Goal: Task Accomplishment & Management: Manage account settings

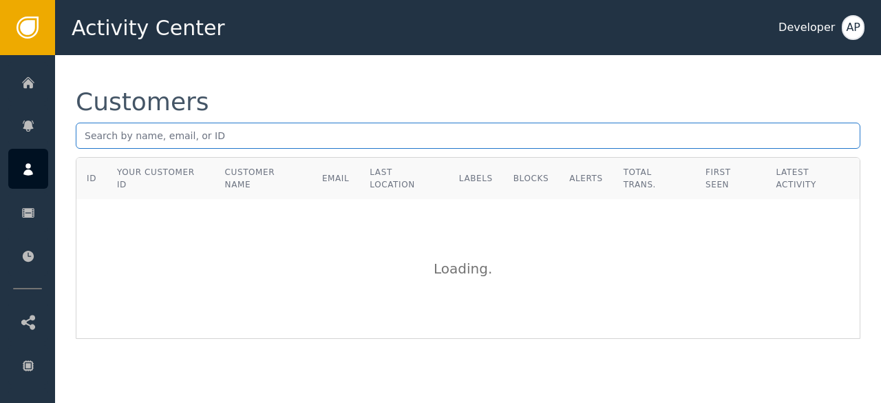
click at [87, 137] on input "text" at bounding box center [468, 136] width 785 height 26
paste input "[EMAIL_ADDRESS][DOMAIN_NAME]"
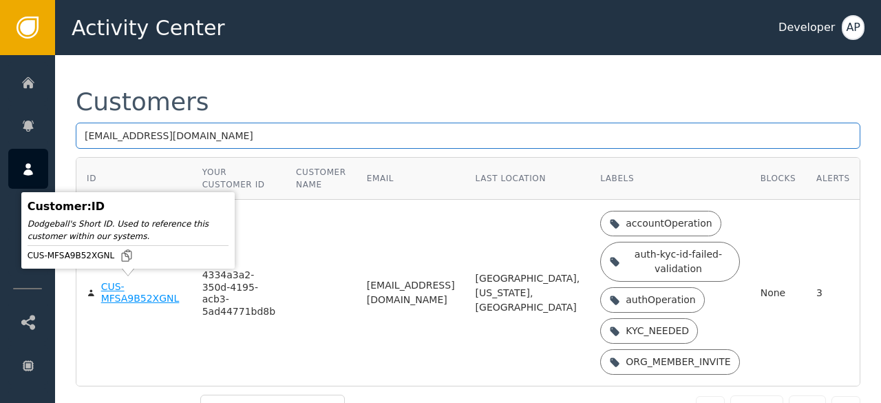
type input "[EMAIL_ADDRESS][DOMAIN_NAME]"
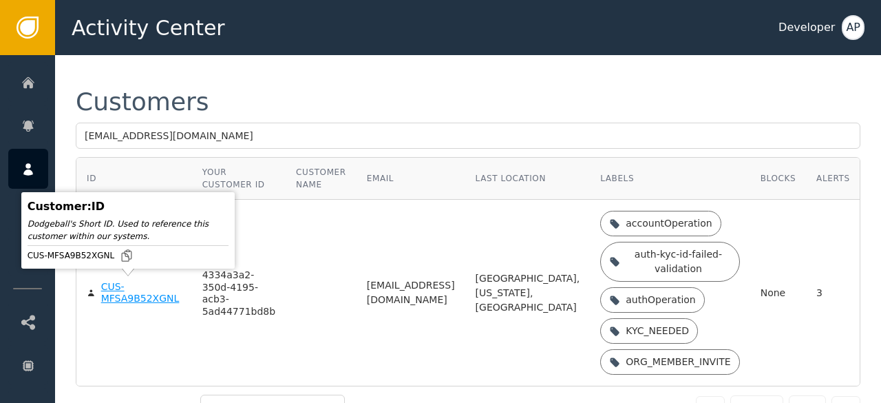
click at [112, 289] on div "CUS-MFSA9B52XGNL" at bounding box center [141, 293] width 81 height 24
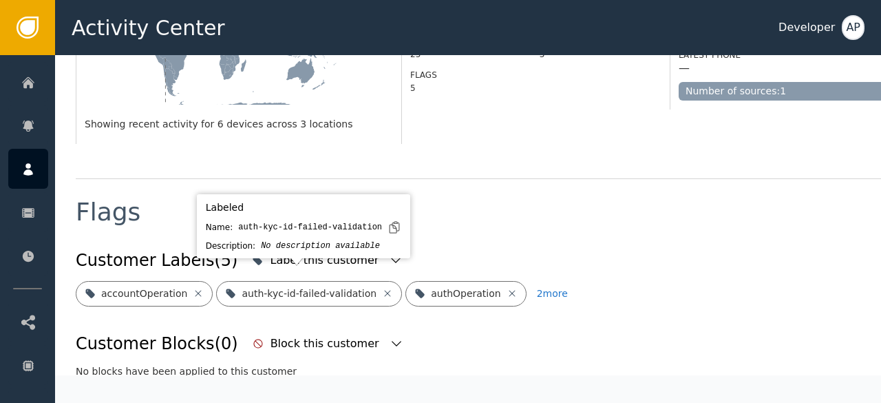
scroll to position [407, 0]
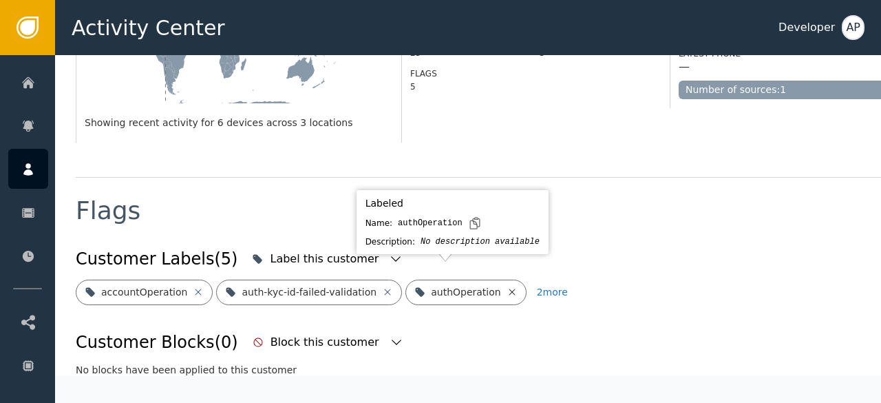
click at [507, 286] on icon at bounding box center [512, 291] width 11 height 11
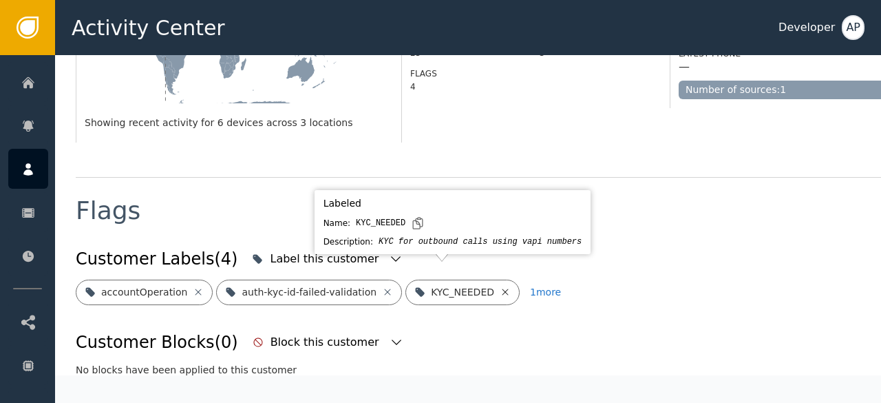
click at [500, 286] on icon at bounding box center [505, 291] width 11 height 11
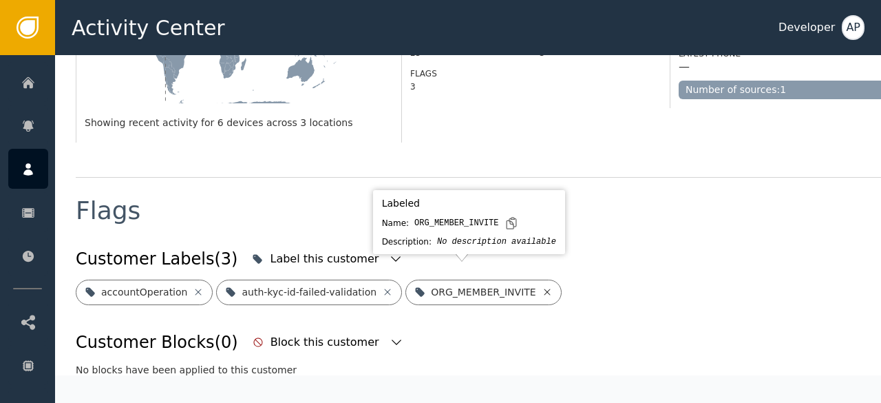
click at [544, 289] on icon at bounding box center [547, 292] width 6 height 6
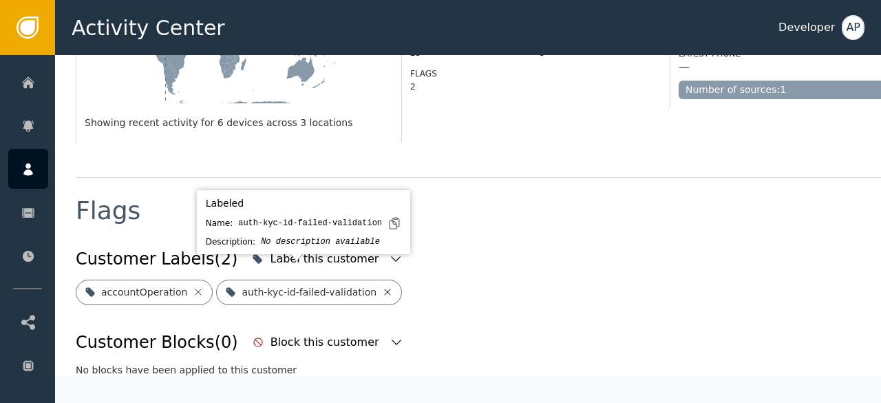
click at [382, 286] on icon at bounding box center [387, 291] width 11 height 11
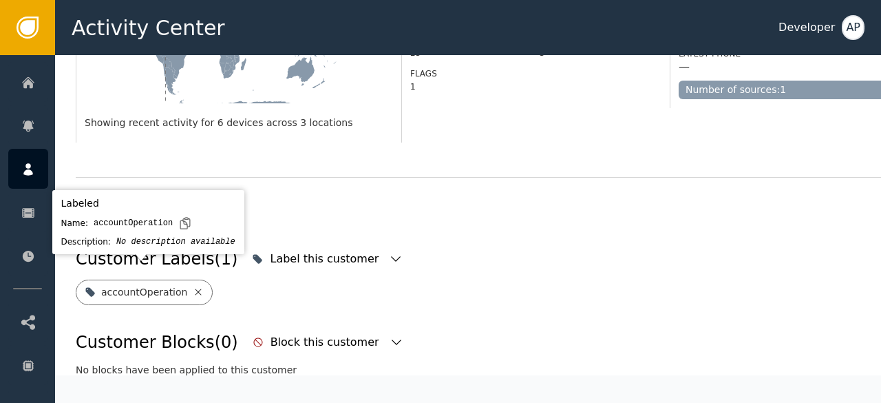
click at [193, 286] on icon at bounding box center [198, 291] width 11 height 11
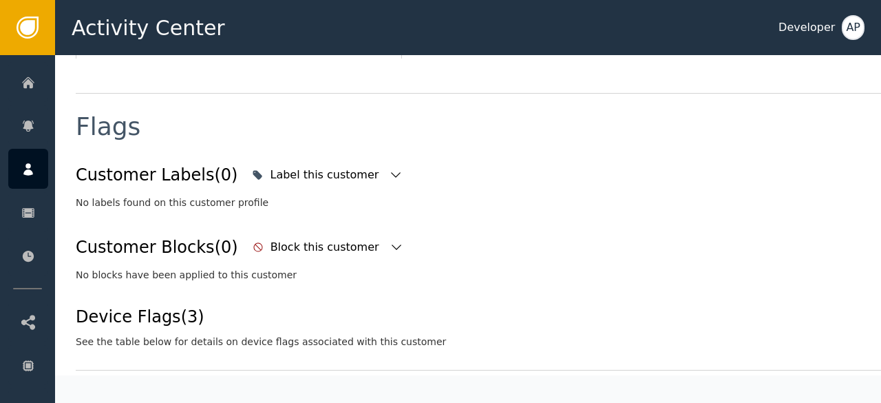
scroll to position [479, 0]
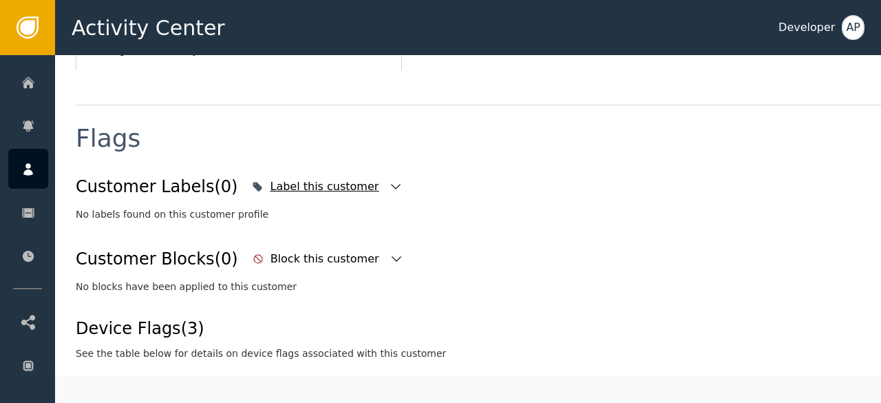
click at [389, 180] on icon "button" at bounding box center [396, 187] width 14 height 14
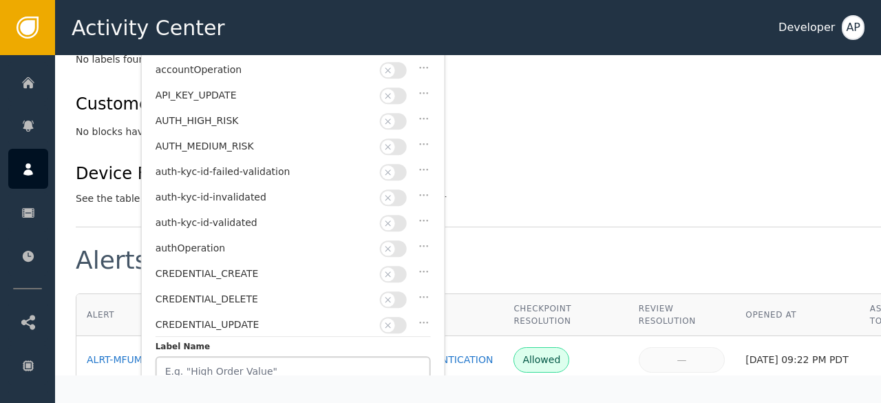
scroll to position [635, 0]
click at [404, 216] on button "button" at bounding box center [393, 222] width 27 height 17
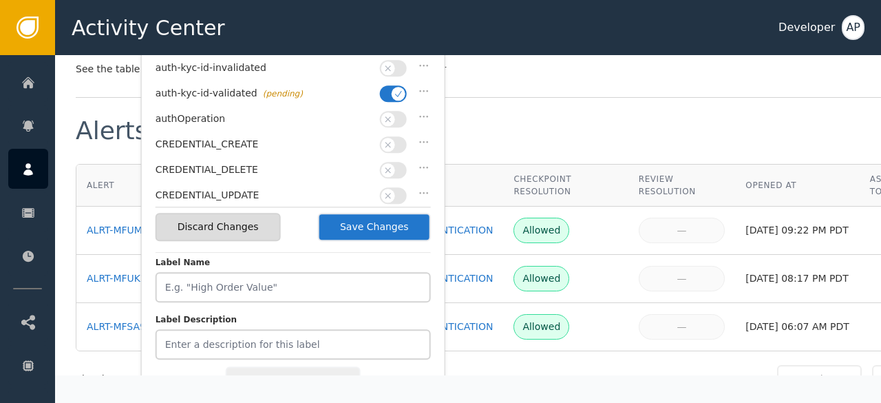
scroll to position [764, 0]
click at [388, 227] on button "Save Changes" at bounding box center [374, 226] width 113 height 28
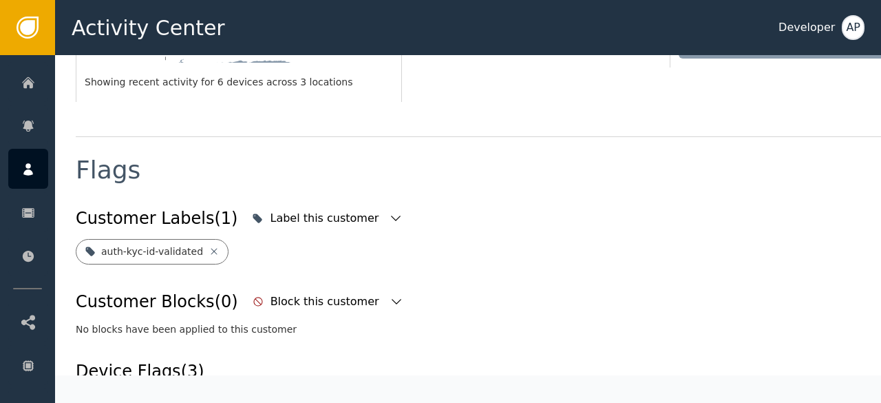
scroll to position [441, 0]
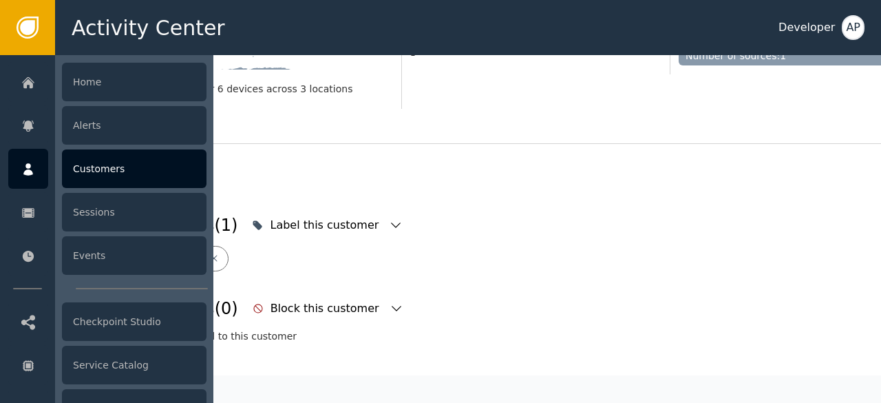
click at [78, 167] on div "Customers" at bounding box center [134, 168] width 145 height 39
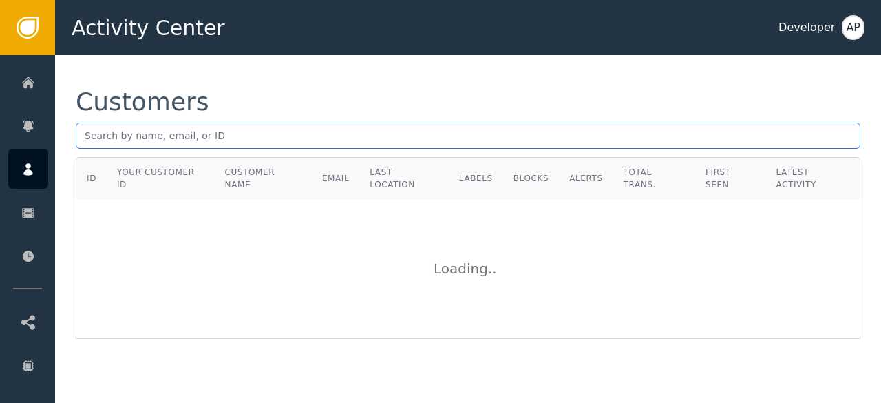
click at [151, 132] on input "text" at bounding box center [468, 136] width 785 height 26
paste input "[EMAIL_ADDRESS][DOMAIN_NAME]"
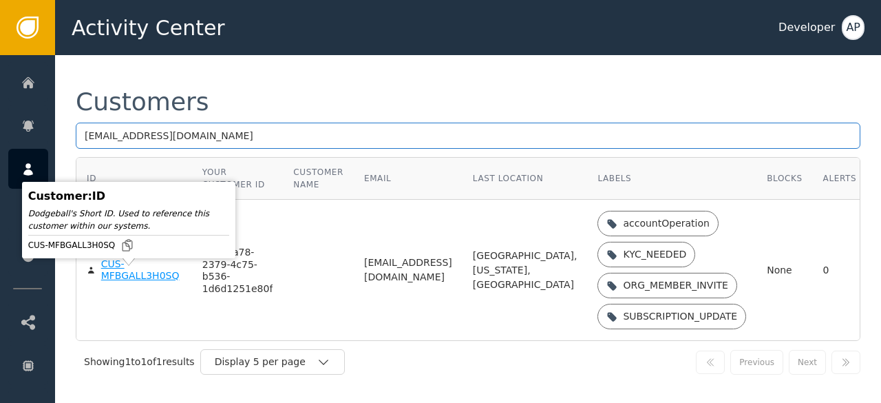
type input "[EMAIL_ADDRESS][DOMAIN_NAME]"
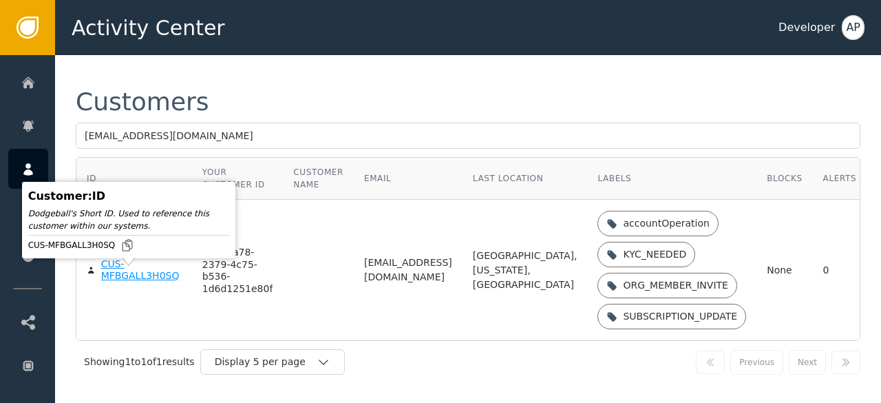
click at [121, 282] on div "CUS-MFBGALL3H0SQ" at bounding box center [141, 270] width 81 height 24
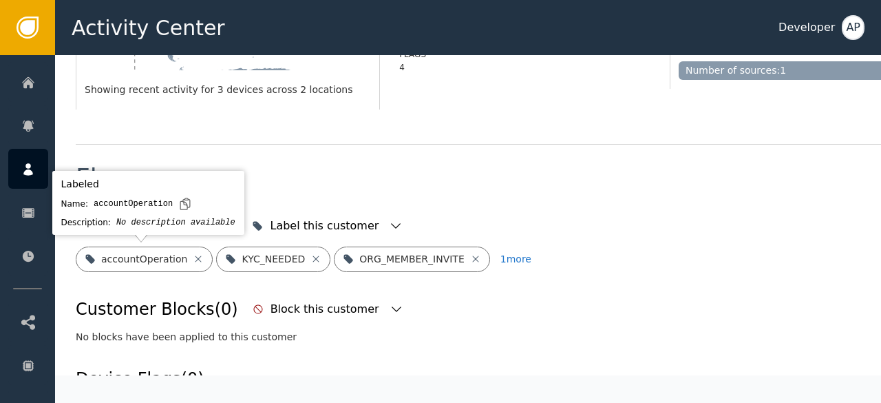
scroll to position [427, 0]
click at [193, 260] on icon at bounding box center [198, 258] width 11 height 11
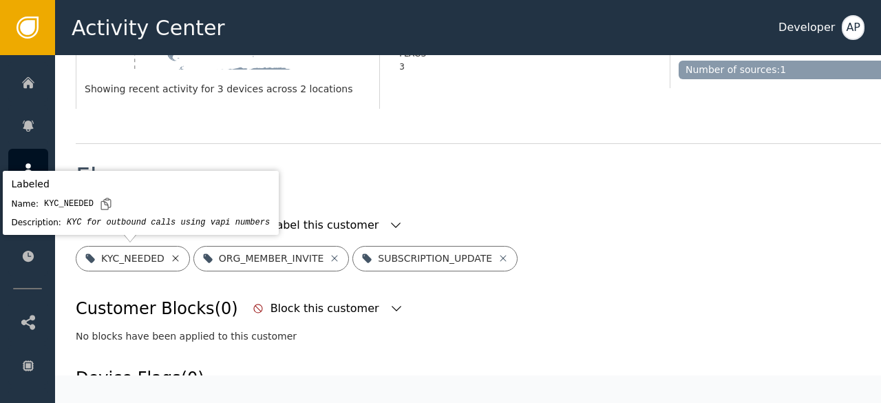
click at [172, 255] on icon at bounding box center [175, 258] width 6 height 6
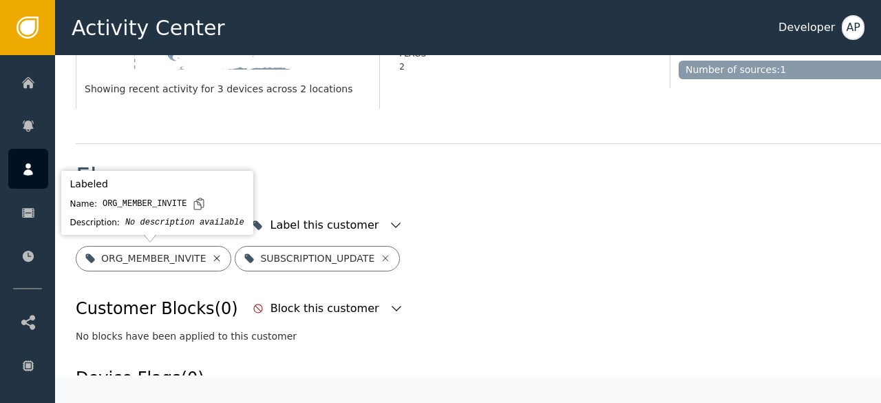
click at [214, 255] on icon at bounding box center [217, 258] width 6 height 6
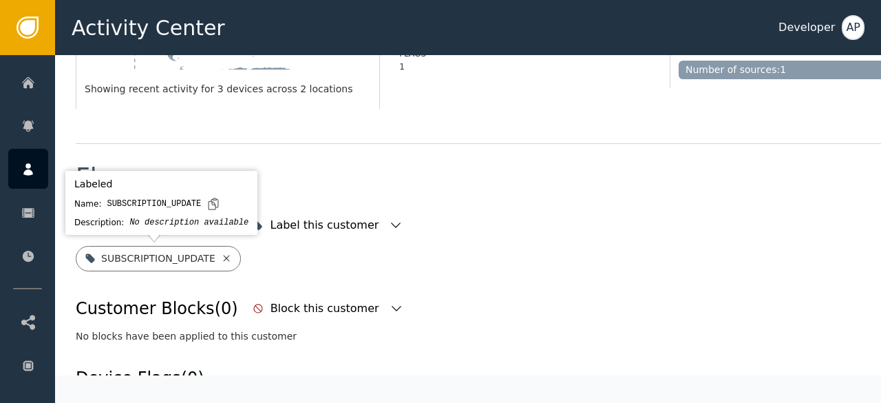
click at [221, 257] on icon at bounding box center [226, 258] width 11 height 11
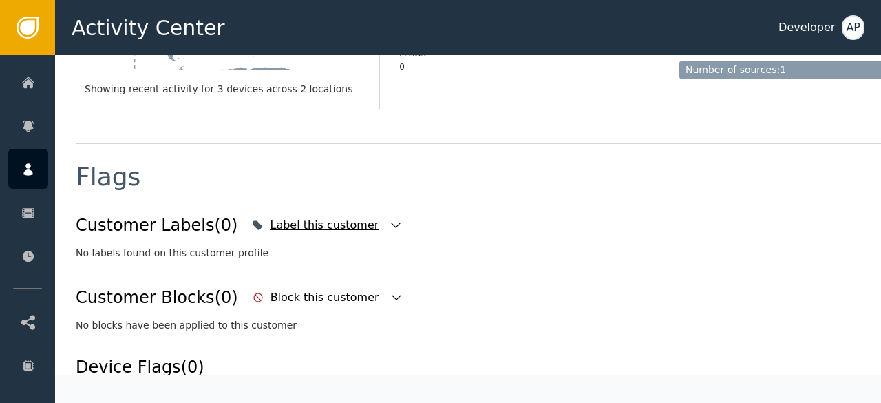
click at [286, 227] on div "Label this customer" at bounding box center [326, 225] width 112 height 17
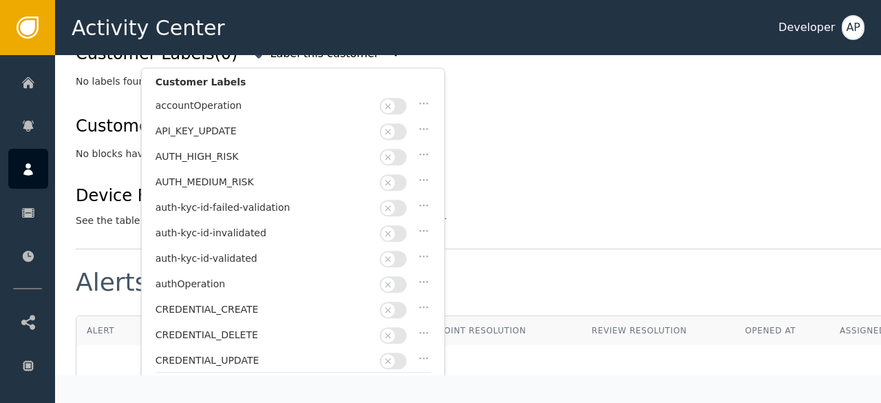
scroll to position [599, 0]
click at [403, 251] on button "button" at bounding box center [393, 258] width 27 height 17
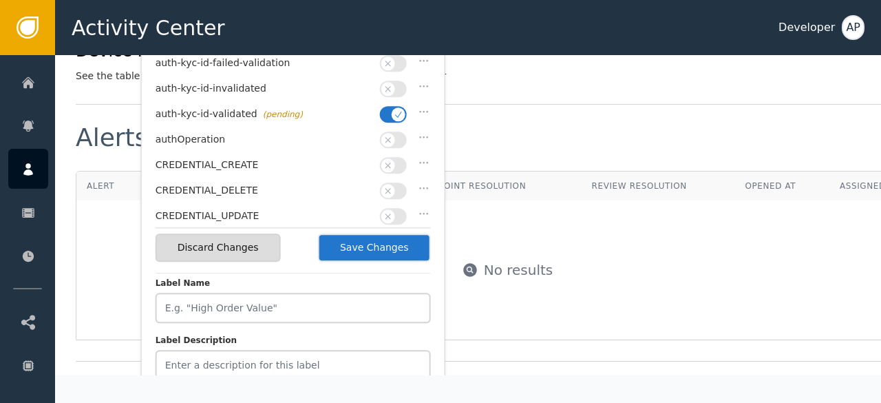
scroll to position [744, 0]
click at [373, 242] on button "Save Changes" at bounding box center [374, 247] width 113 height 28
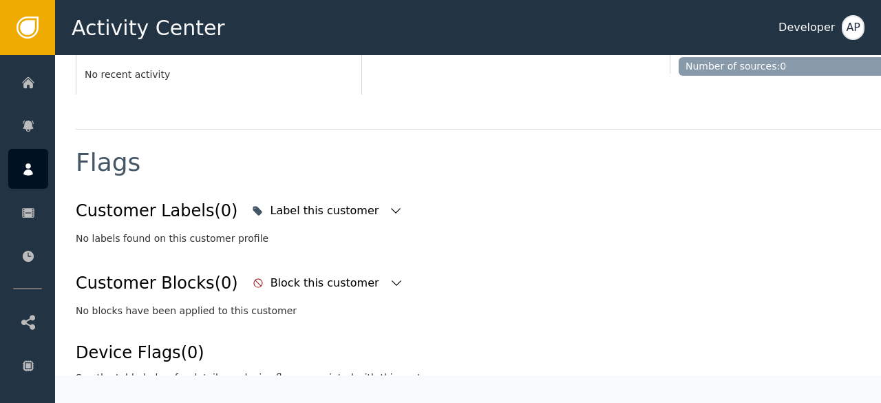
scroll to position [441, 0]
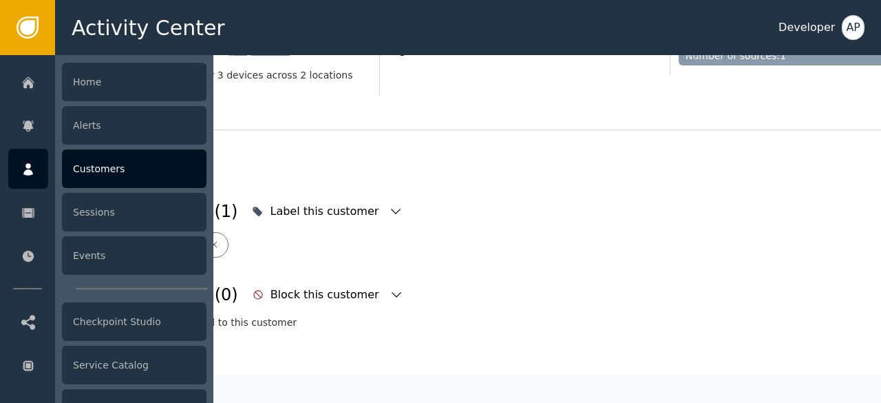
click at [83, 169] on div "Customers" at bounding box center [134, 168] width 145 height 39
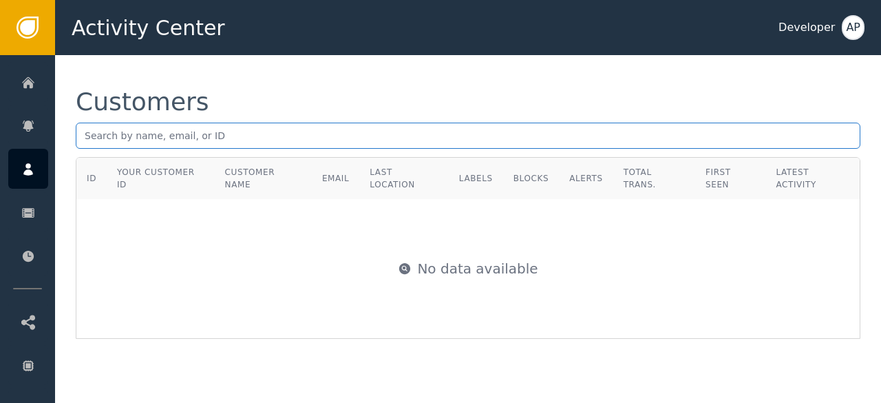
click at [87, 137] on input "text" at bounding box center [468, 136] width 785 height 26
paste input "[PERSON_NAME][EMAIL_ADDRESS][DOMAIN_NAME]"
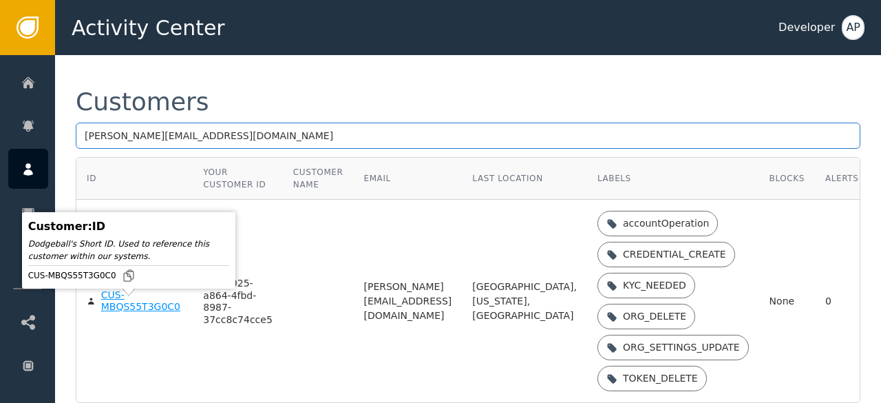
type input "[PERSON_NAME][EMAIL_ADDRESS][DOMAIN_NAME]"
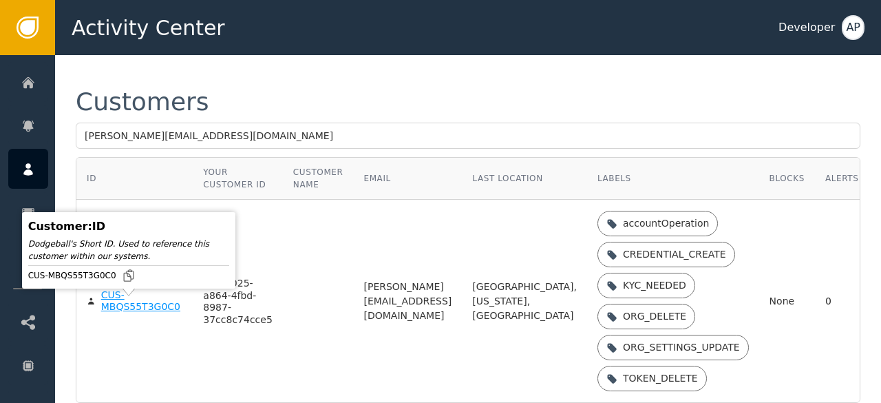
click at [120, 313] on div "CUS-MBQS55T3G0C0" at bounding box center [142, 301] width 82 height 24
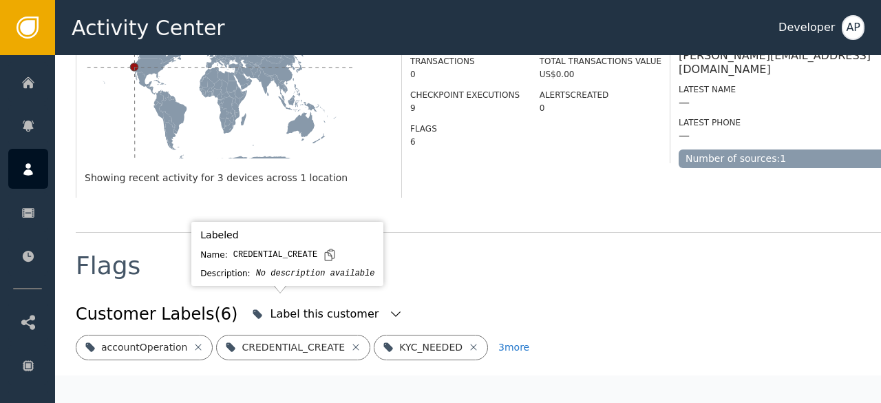
scroll to position [401, 0]
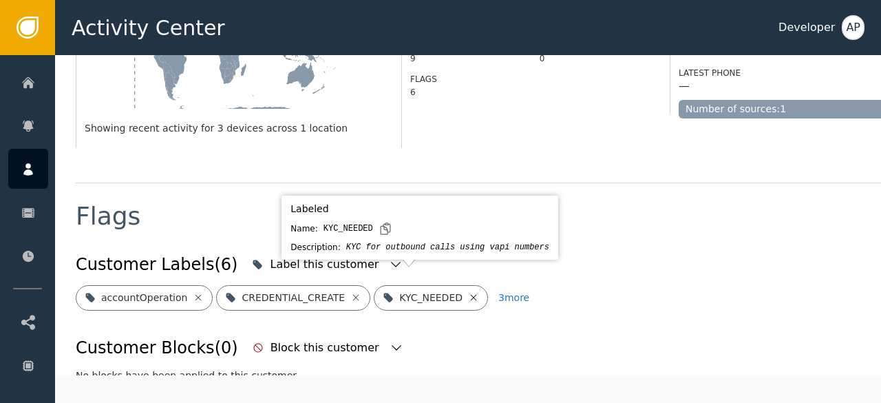
click at [468, 292] on icon at bounding box center [473, 297] width 11 height 11
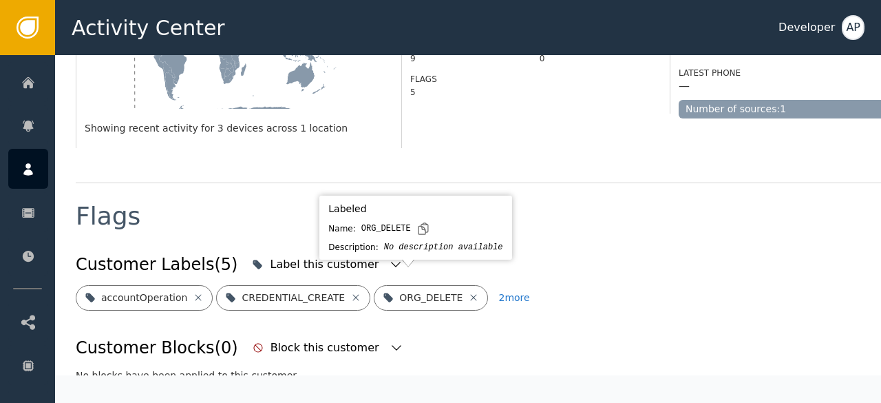
click at [468, 292] on icon at bounding box center [473, 297] width 11 height 11
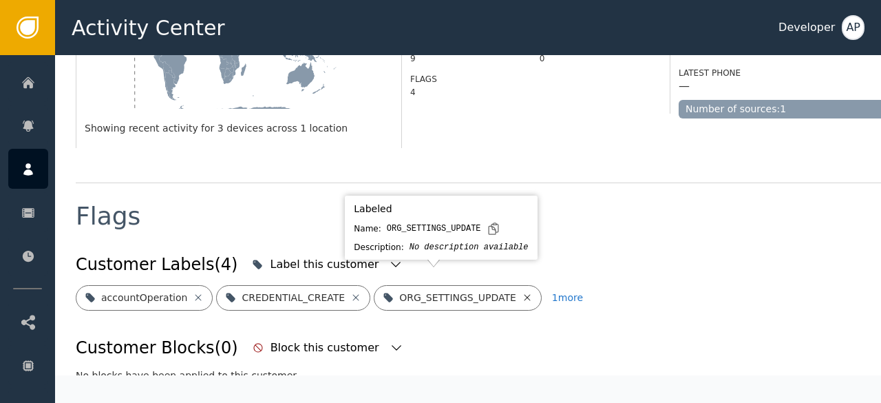
click at [524, 294] on icon at bounding box center [527, 297] width 6 height 6
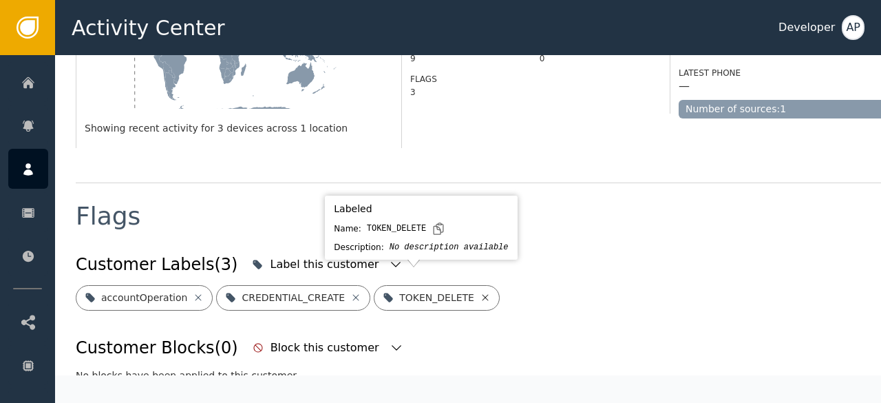
click at [482, 294] on icon at bounding box center [485, 297] width 6 height 6
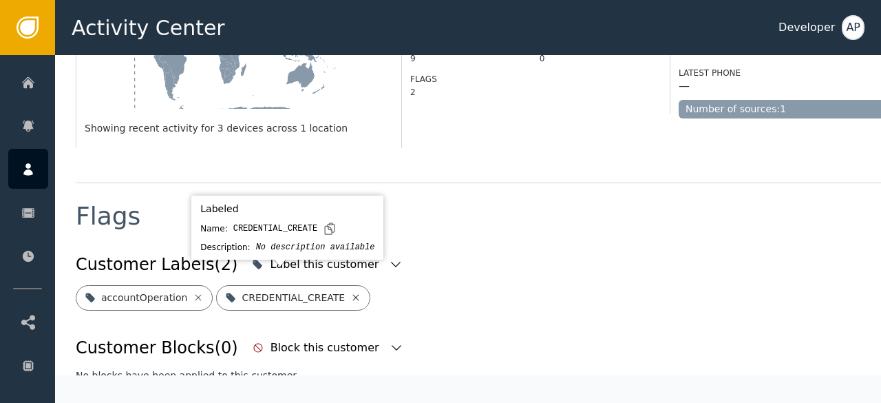
click at [353, 294] on icon at bounding box center [356, 297] width 6 height 6
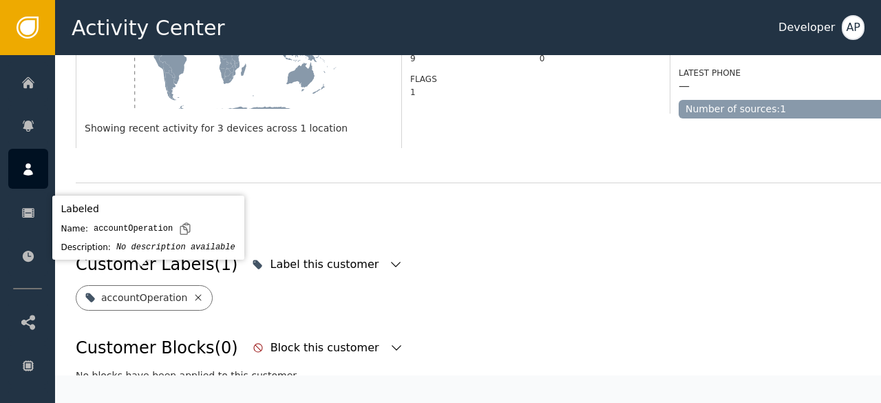
click at [193, 292] on icon at bounding box center [198, 297] width 11 height 11
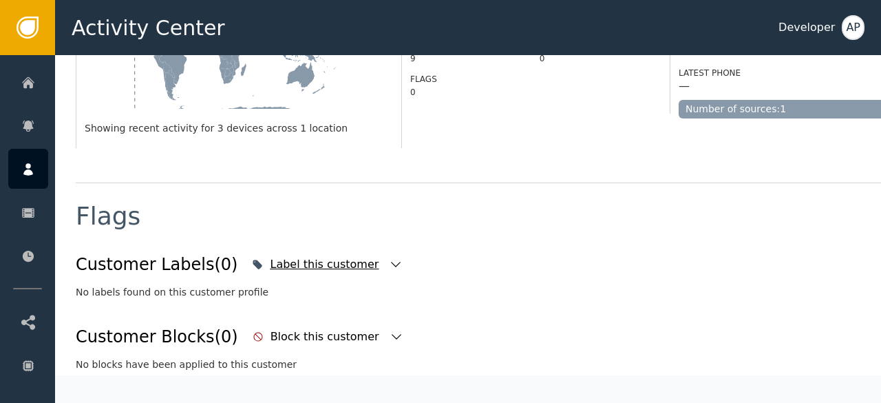
click at [335, 256] on div "Label this customer" at bounding box center [326, 264] width 112 height 17
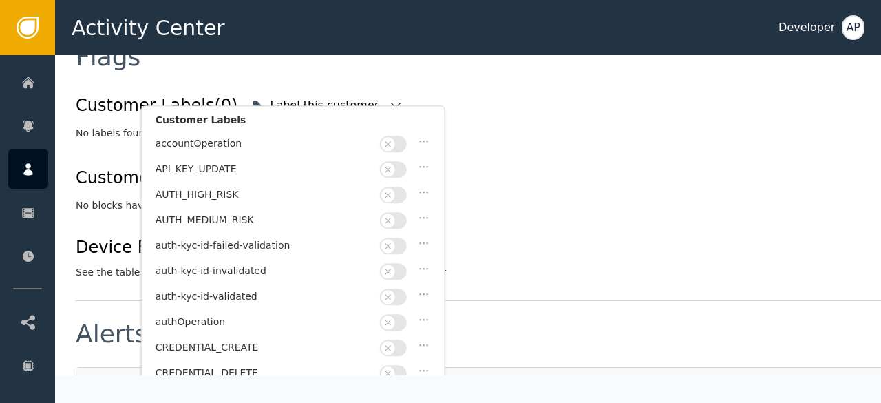
scroll to position [561, 0]
click at [402, 288] on button "button" at bounding box center [393, 296] width 27 height 17
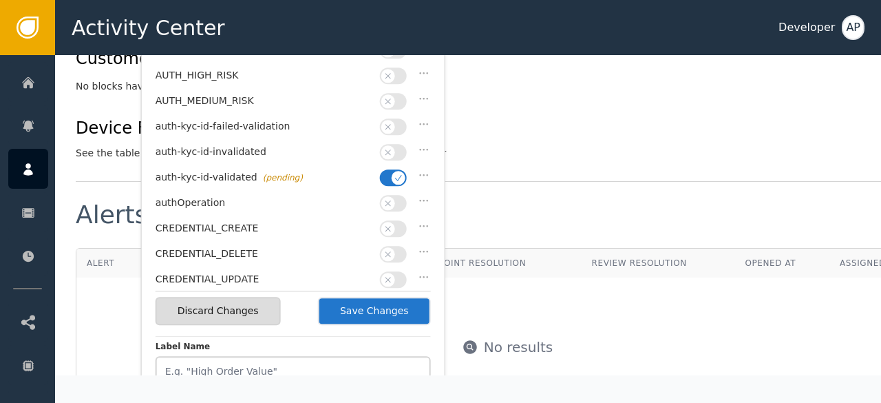
scroll to position [682, 0]
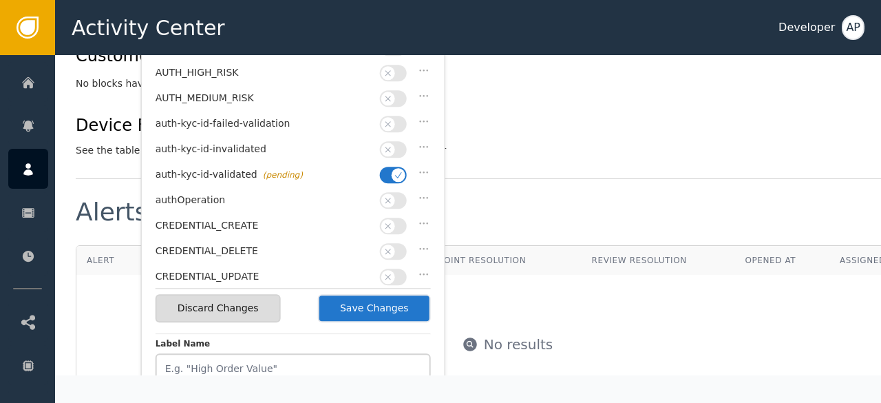
click at [372, 308] on button "Save Changes" at bounding box center [374, 308] width 113 height 28
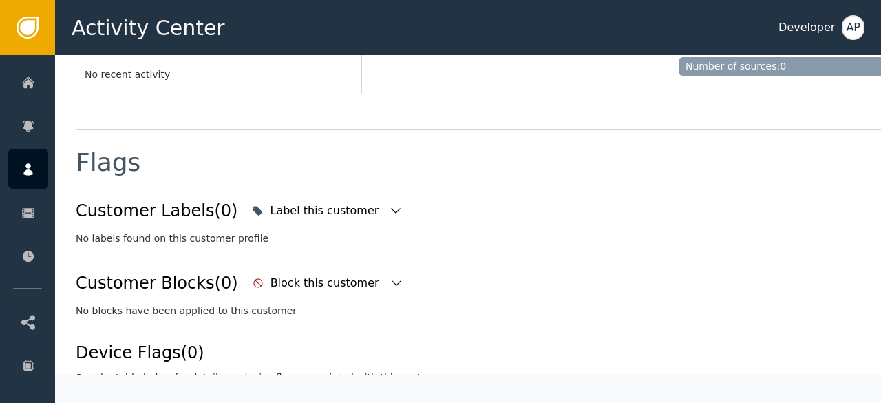
scroll to position [441, 0]
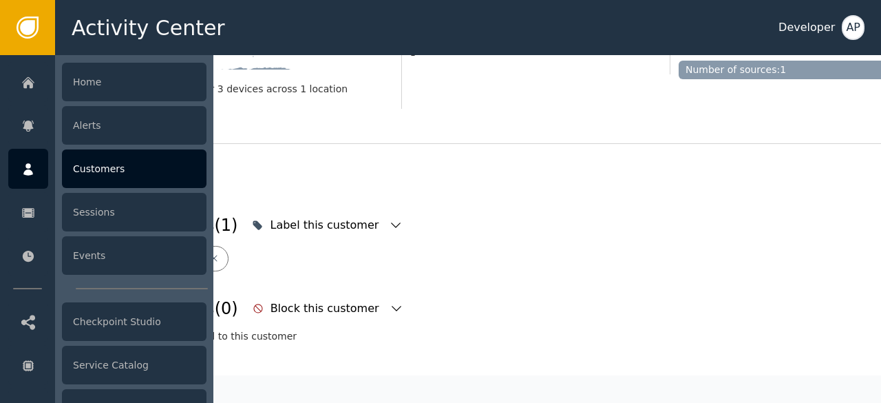
click at [98, 170] on div "Customers" at bounding box center [134, 168] width 145 height 39
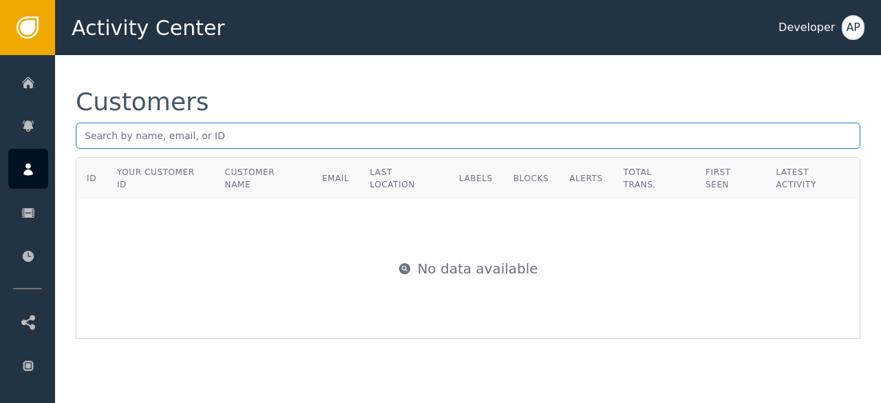
click at [84, 132] on input "text" at bounding box center [468, 136] width 785 height 26
paste input "[PERSON_NAME][EMAIL_ADDRESS][DOMAIN_NAME]"
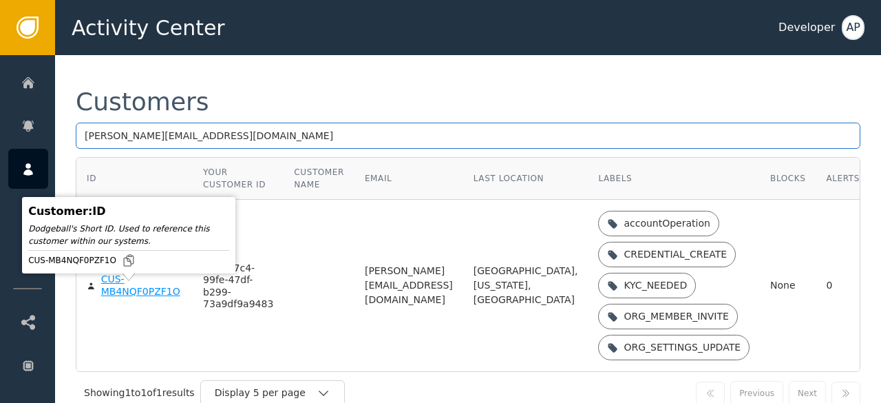
type input "[PERSON_NAME][EMAIL_ADDRESS][DOMAIN_NAME]"
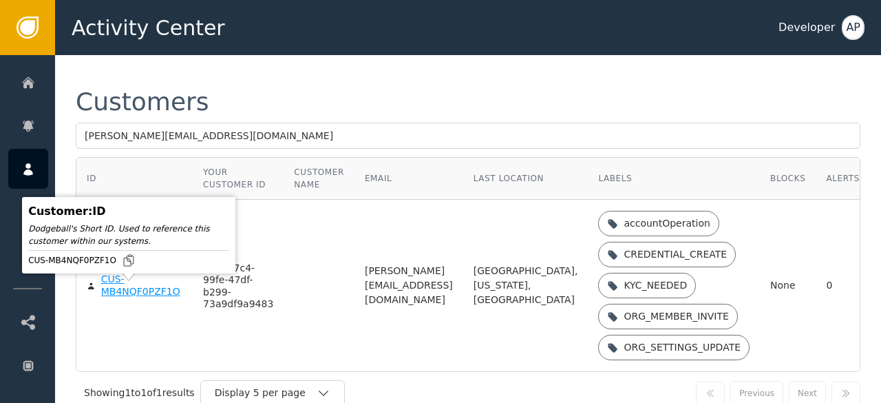
click at [114, 297] on div "CUS-MB4NQF0PZF1O" at bounding box center [141, 285] width 81 height 24
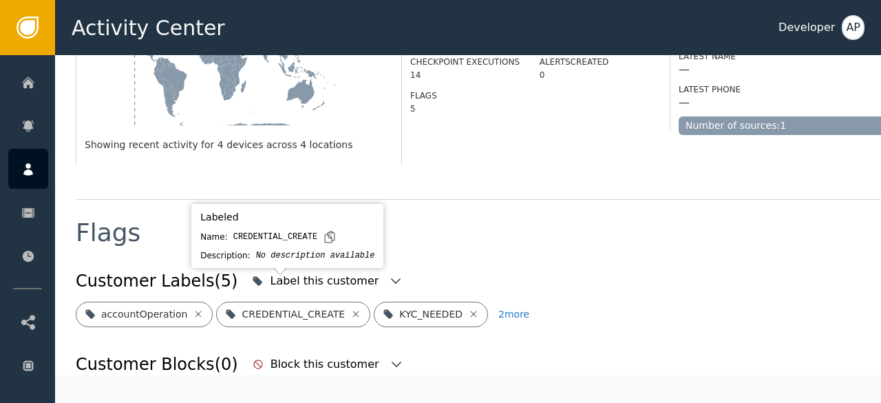
scroll to position [403, 0]
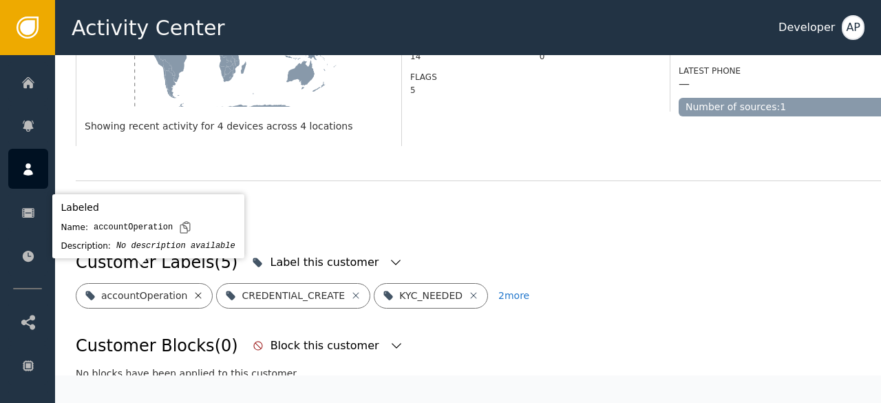
click at [193, 290] on icon at bounding box center [198, 295] width 11 height 11
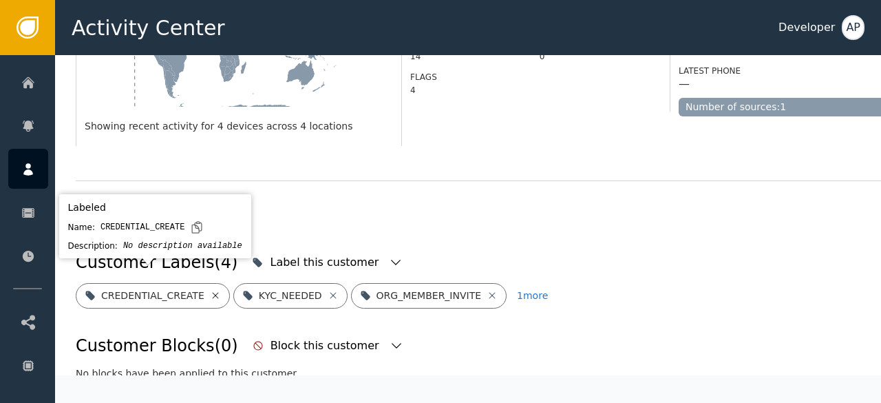
click at [212, 292] on icon at bounding box center [215, 295] width 6 height 6
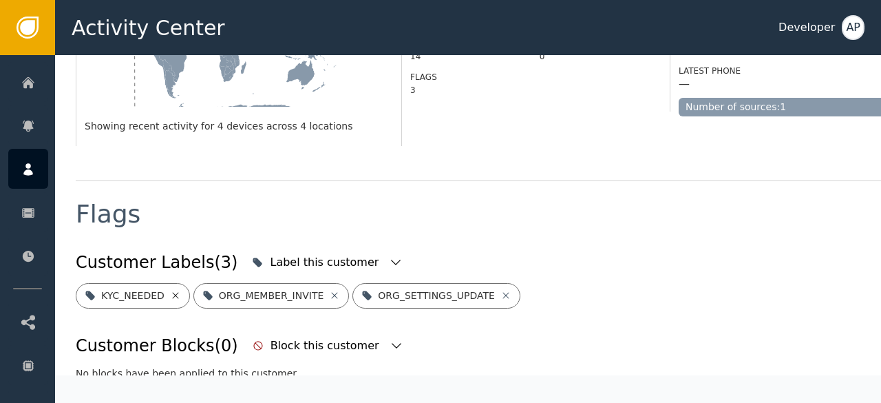
click at [171, 290] on icon at bounding box center [175, 295] width 11 height 11
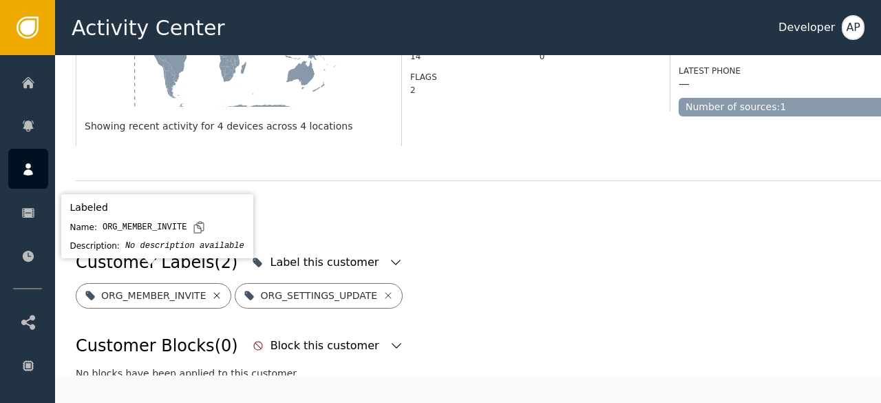
click at [214, 292] on icon at bounding box center [217, 295] width 6 height 6
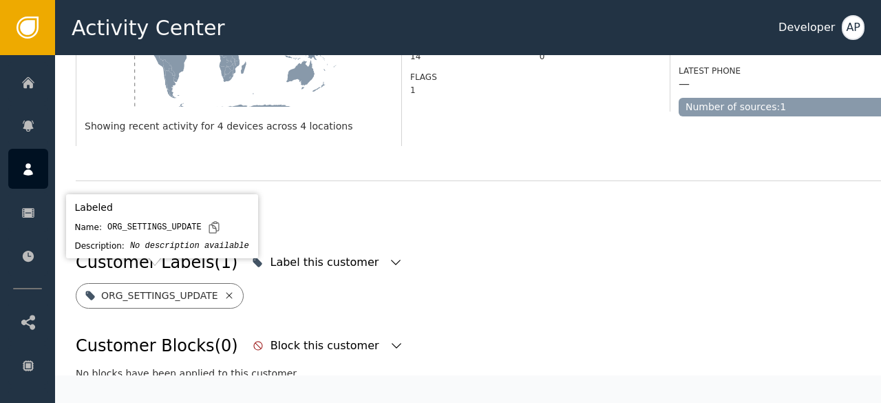
click at [226, 292] on icon at bounding box center [229, 295] width 6 height 6
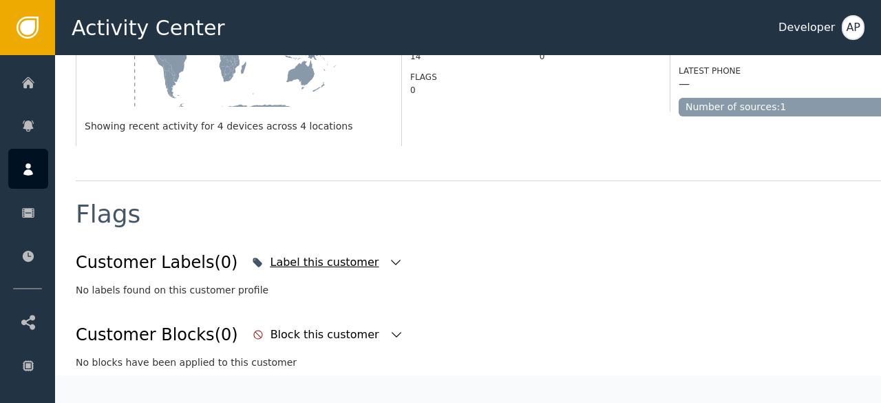
click at [389, 255] on icon "button" at bounding box center [396, 262] width 14 height 14
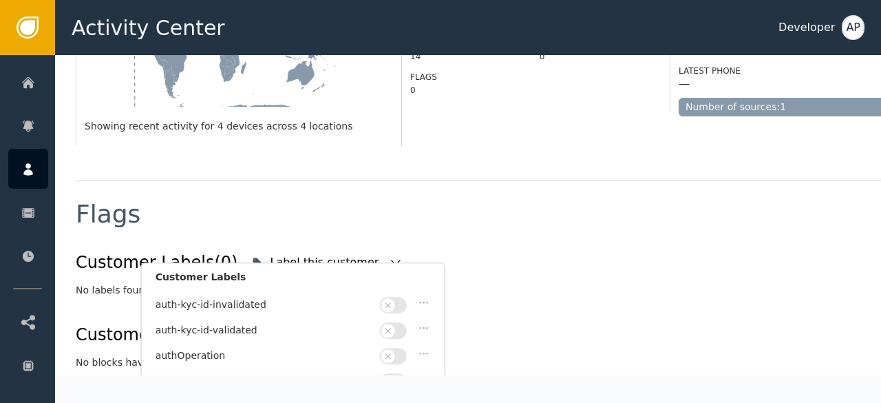
scroll to position [123, 0]
click at [403, 324] on button "button" at bounding box center [393, 331] width 27 height 17
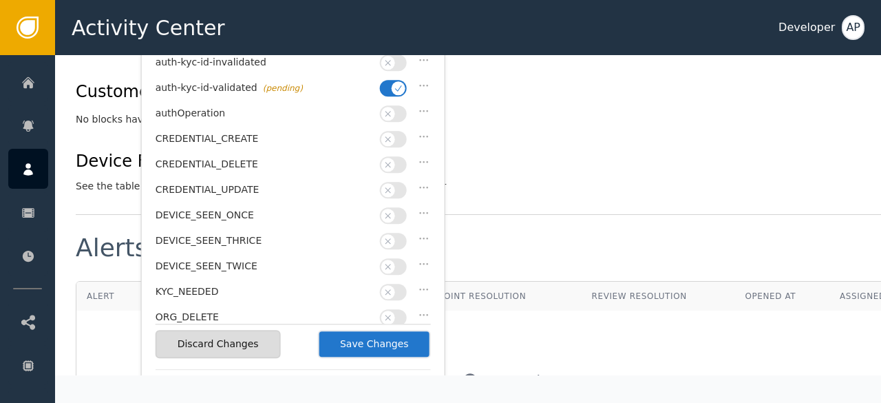
scroll to position [651, 0]
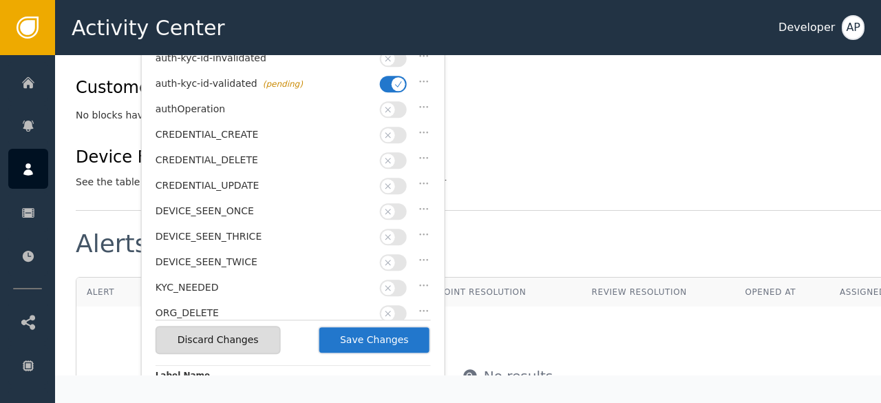
click at [355, 342] on button "Save Changes" at bounding box center [374, 340] width 113 height 28
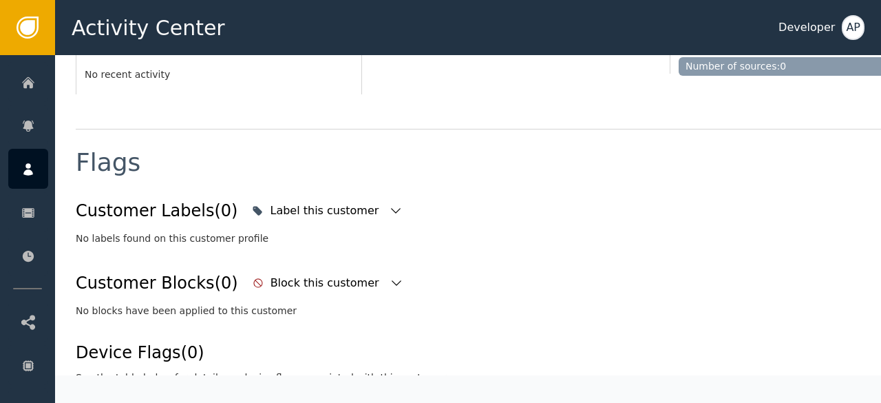
scroll to position [441, 0]
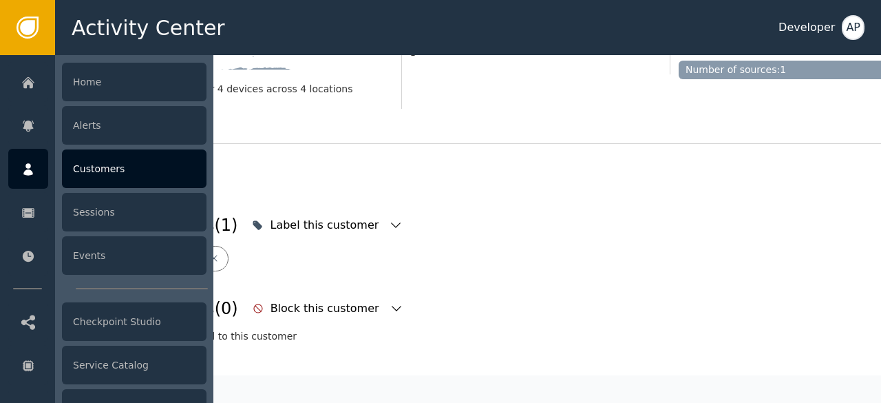
click at [82, 171] on div "Customers" at bounding box center [134, 168] width 145 height 39
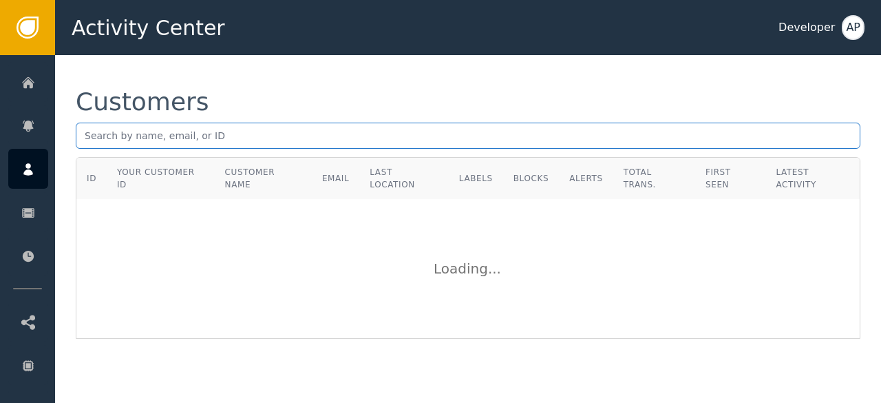
click at [91, 141] on input "text" at bounding box center [468, 136] width 785 height 26
paste input "[PERSON_NAME][EMAIL_ADDRESS][PERSON_NAME][DOMAIN_NAME]"
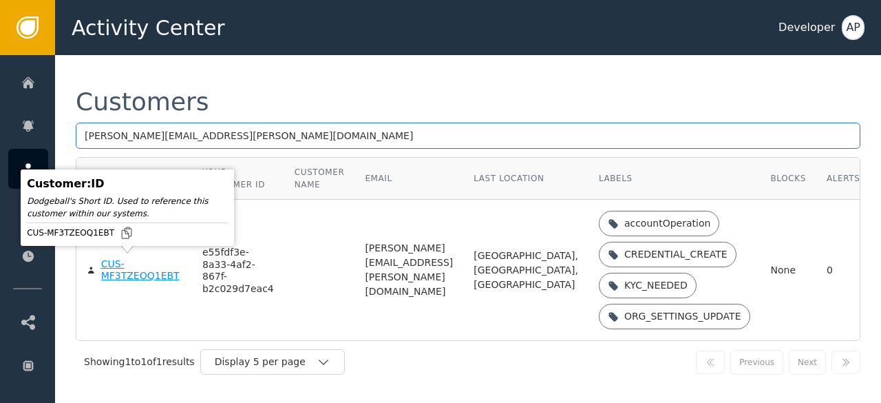
type input "[PERSON_NAME][EMAIL_ADDRESS][PERSON_NAME][DOMAIN_NAME]"
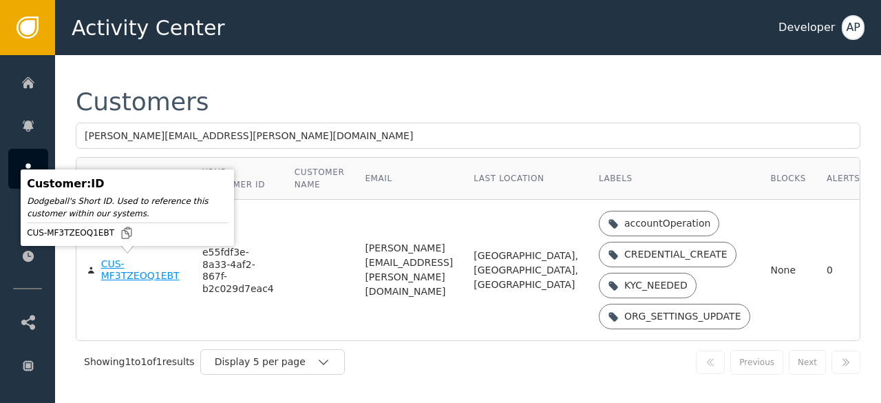
click at [120, 263] on div "CUS-MF3TZEOQ1EBT" at bounding box center [141, 270] width 81 height 24
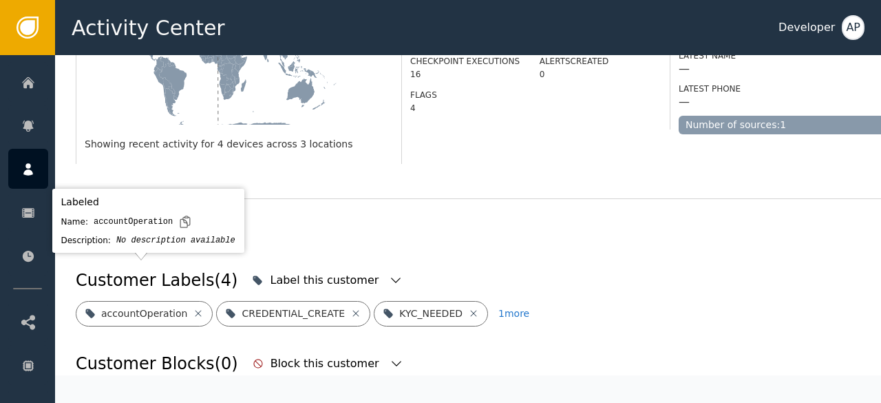
scroll to position [410, 0]
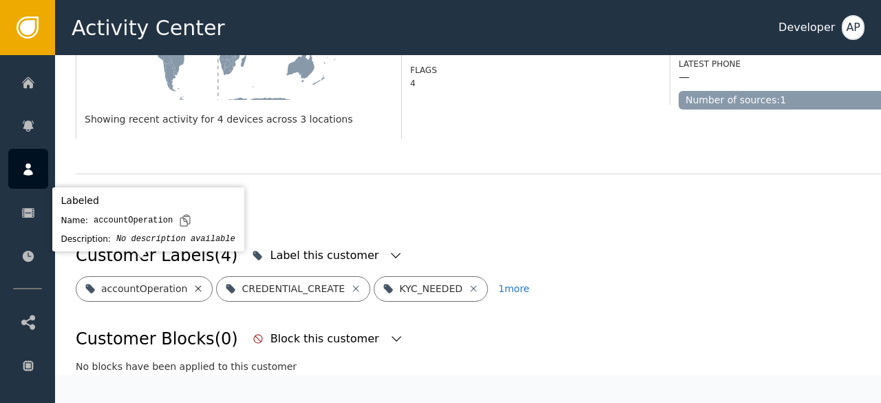
click at [196, 285] on icon at bounding box center [199, 288] width 6 height 6
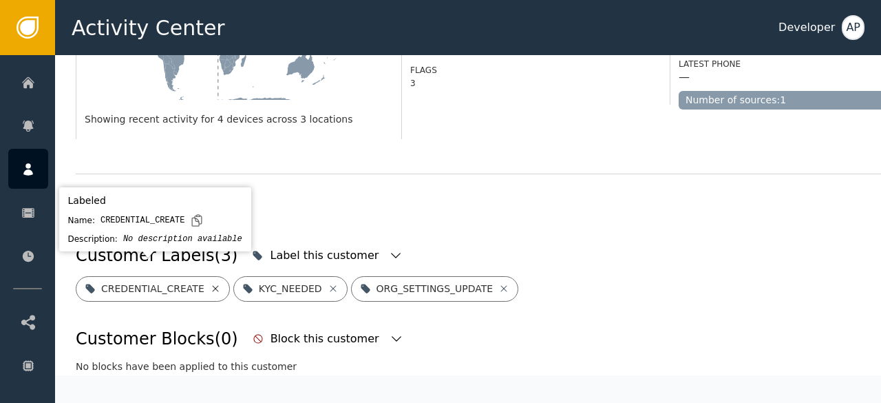
click at [210, 283] on icon at bounding box center [215, 288] width 11 height 11
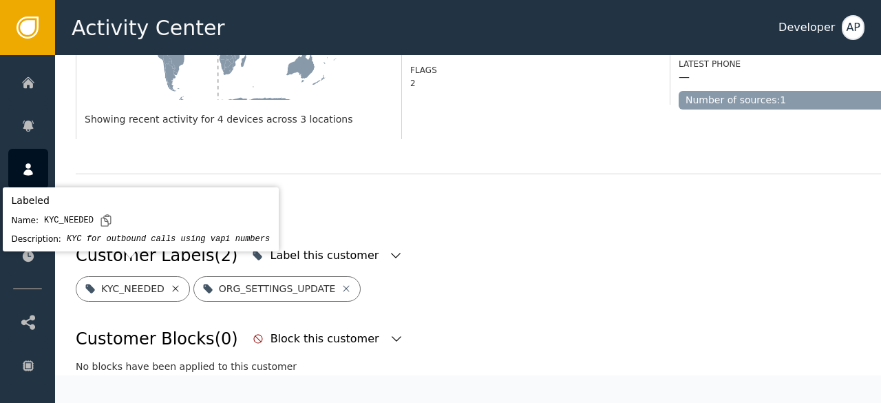
click at [171, 283] on icon at bounding box center [175, 288] width 11 height 11
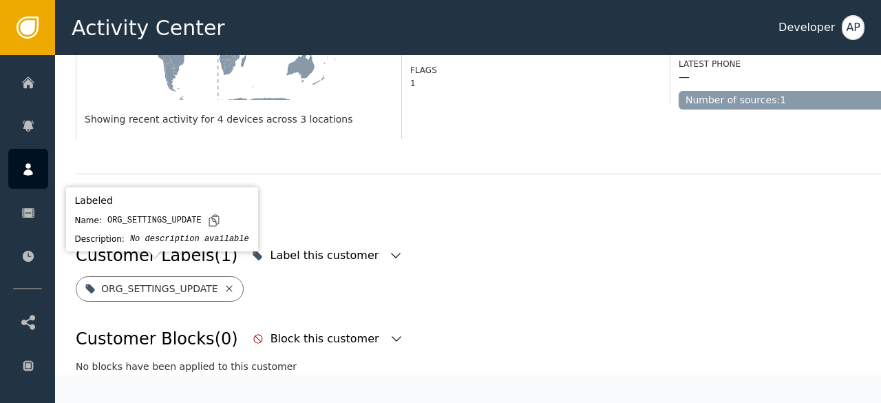
click at [224, 283] on icon at bounding box center [229, 288] width 11 height 11
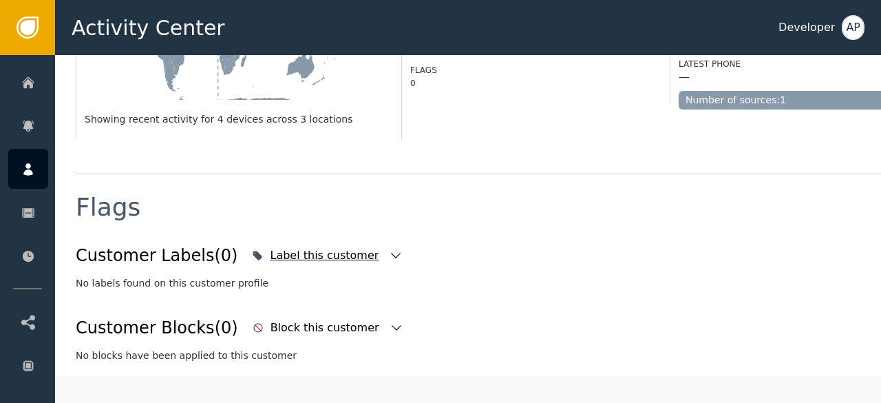
click at [389, 249] on icon "button" at bounding box center [396, 256] width 14 height 14
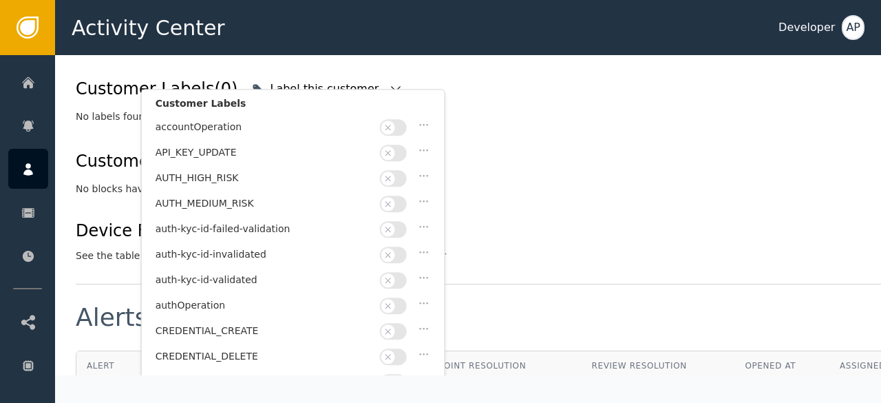
scroll to position [580, 0]
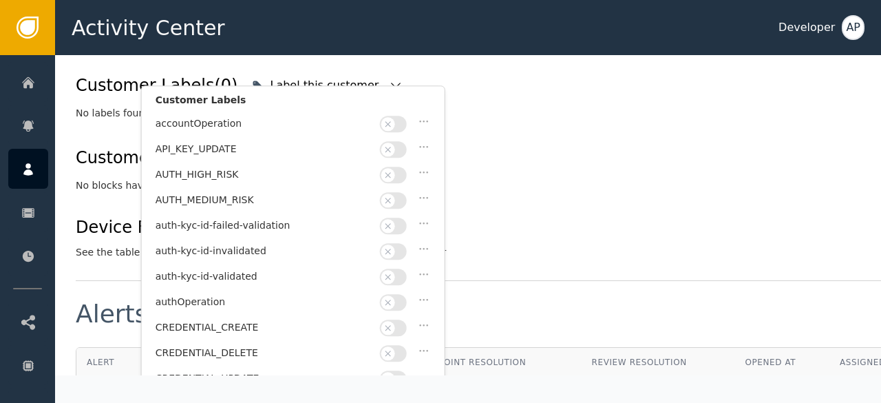
click at [403, 269] on button "button" at bounding box center [393, 277] width 27 height 17
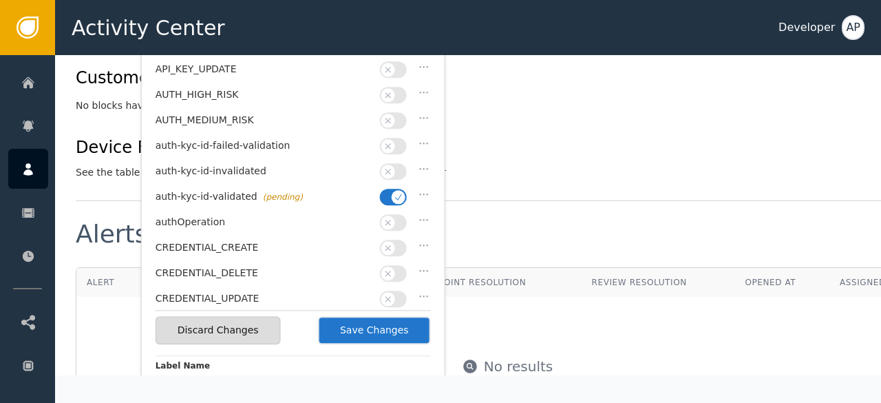
click at [373, 329] on button "Save Changes" at bounding box center [374, 330] width 113 height 28
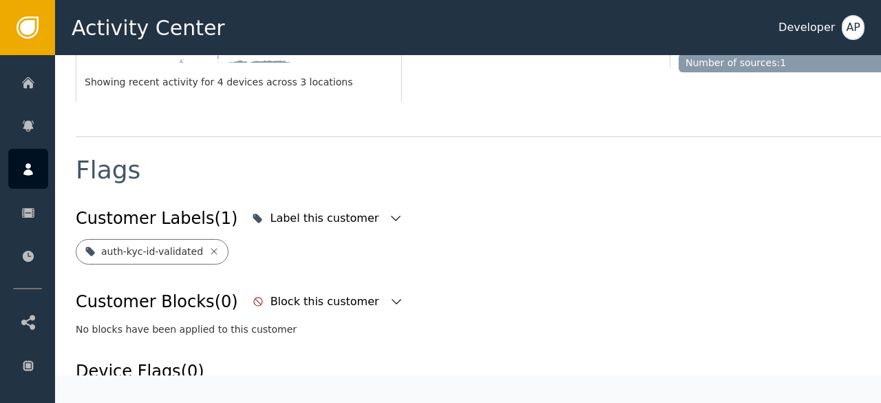
scroll to position [441, 0]
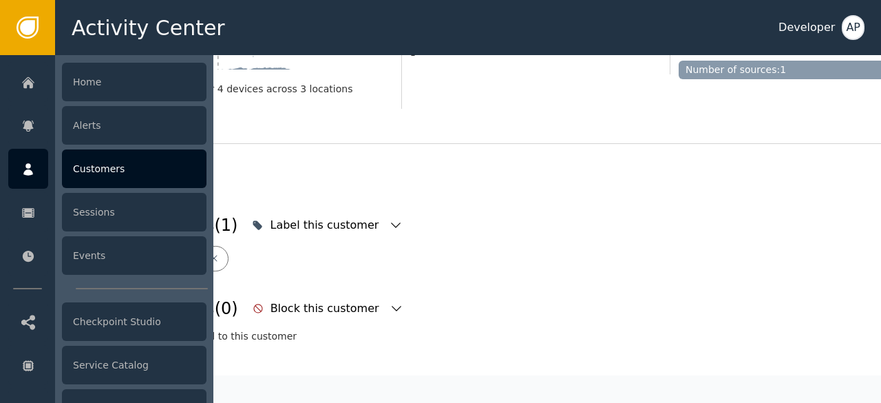
click at [76, 173] on div "Customers" at bounding box center [134, 168] width 145 height 39
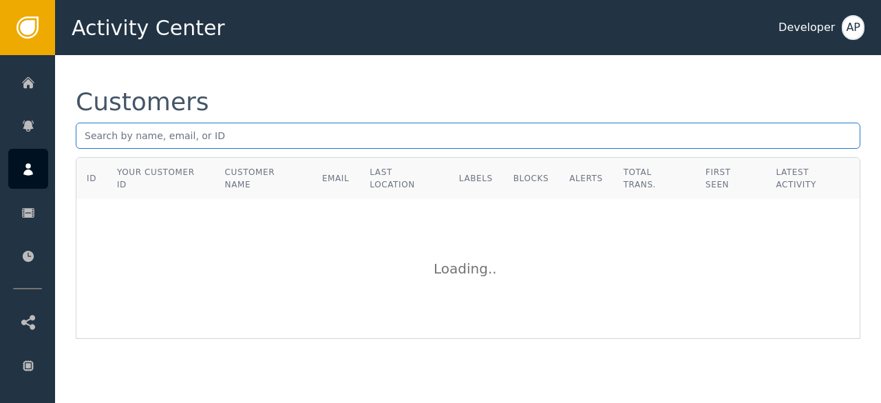
click at [101, 135] on input "text" at bounding box center [468, 136] width 785 height 26
paste input "[PERSON_NAME][EMAIL_ADDRESS][DOMAIN_NAME]"
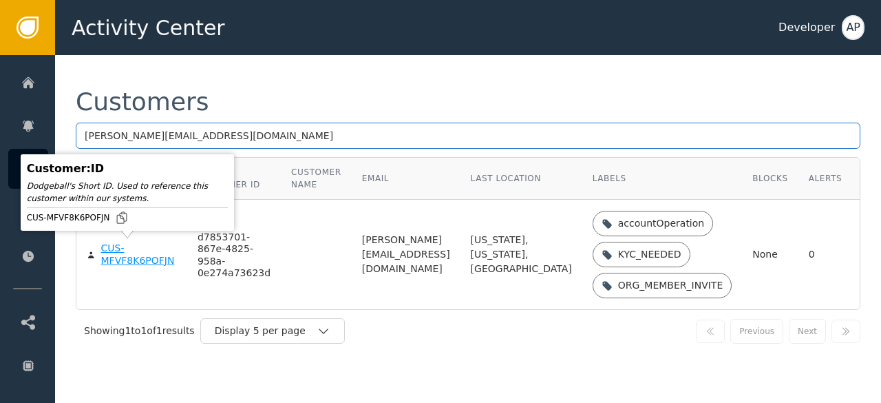
type input "[PERSON_NAME][EMAIL_ADDRESS][DOMAIN_NAME]"
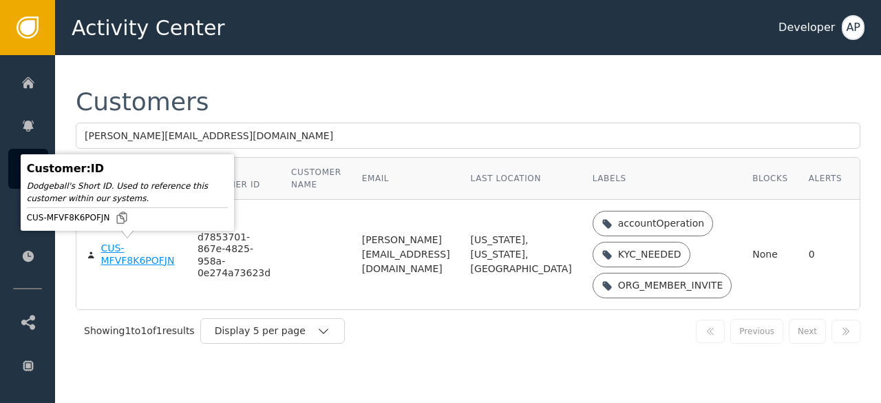
click at [110, 255] on div "CUS-MFVF8K6POFJN" at bounding box center [139, 254] width 76 height 24
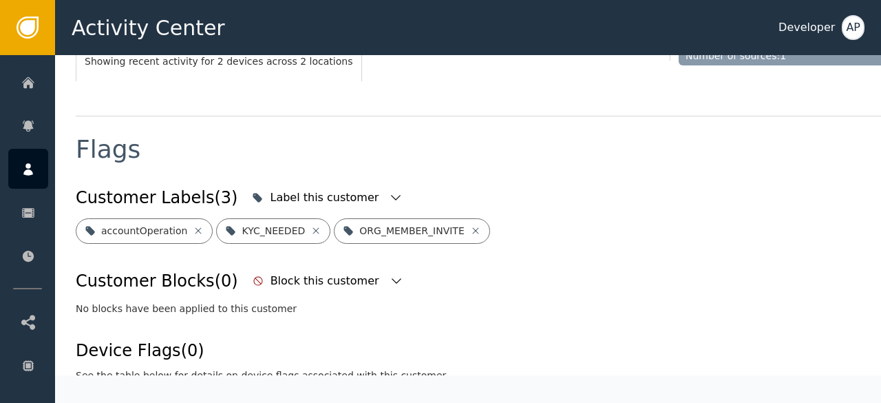
scroll to position [455, 0]
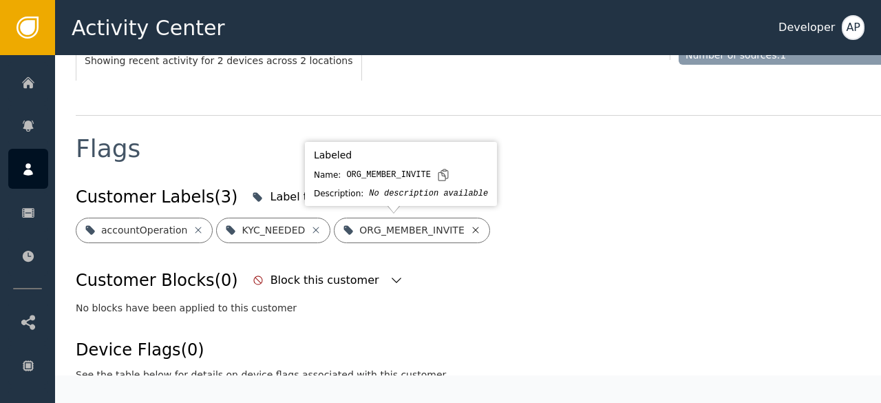
click at [472, 228] on icon at bounding box center [475, 230] width 6 height 6
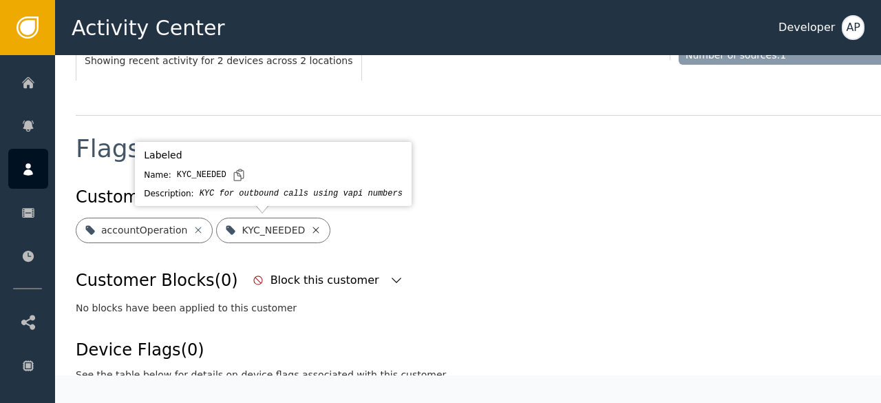
click at [311, 229] on icon at bounding box center [316, 229] width 11 height 11
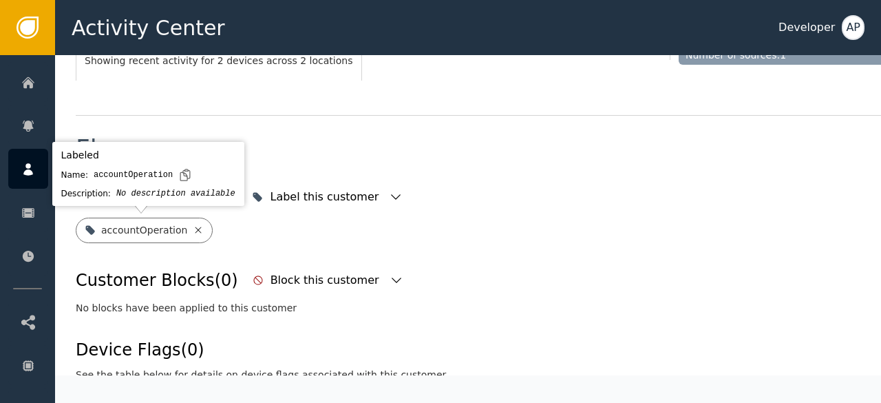
click at [193, 230] on icon at bounding box center [198, 229] width 11 height 11
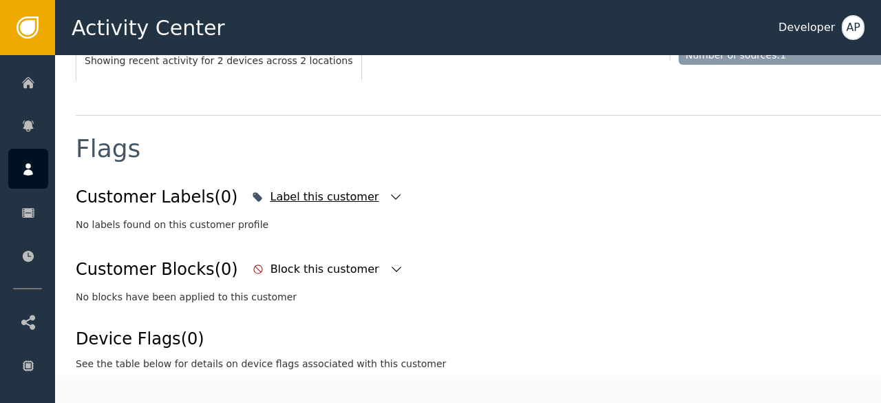
click at [389, 198] on icon "button" at bounding box center [396, 197] width 14 height 14
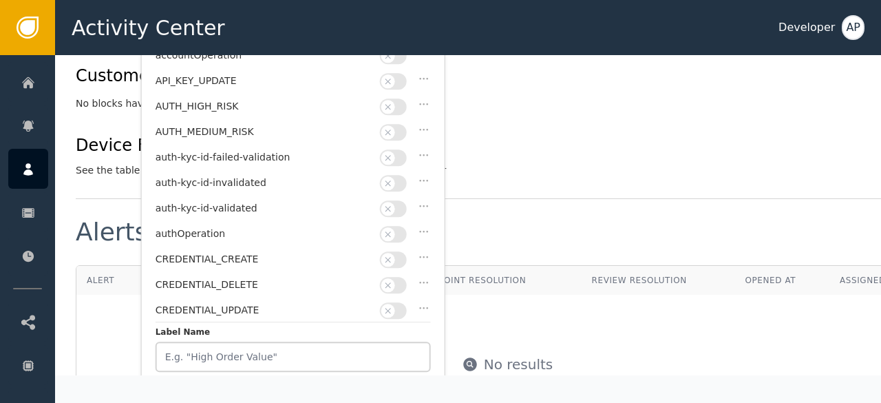
scroll to position [658, 0]
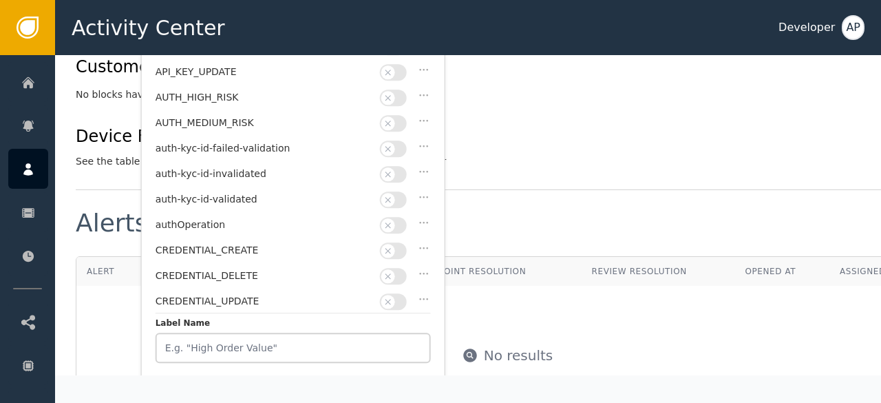
click at [401, 191] on button "button" at bounding box center [393, 199] width 27 height 17
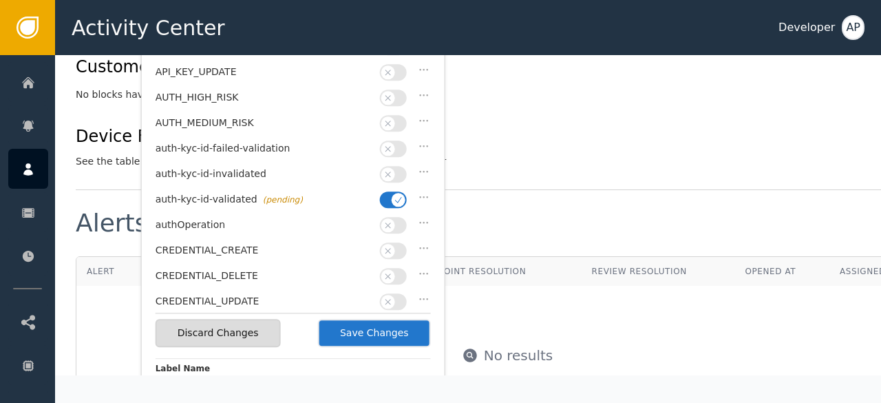
click at [393, 330] on button "Save Changes" at bounding box center [374, 333] width 113 height 28
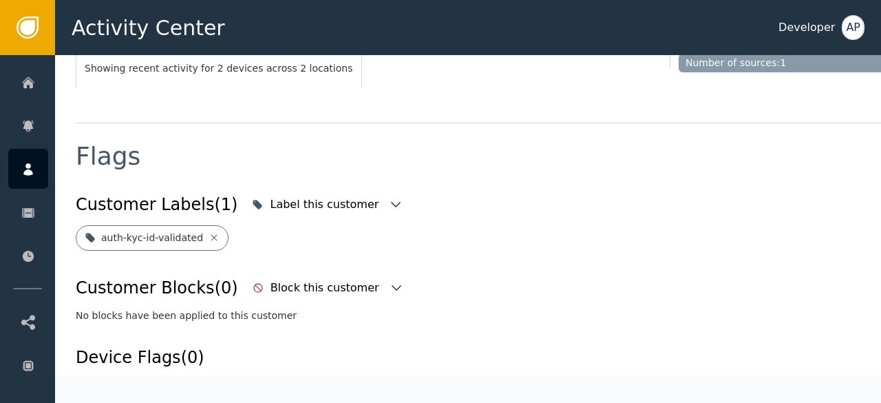
scroll to position [441, 0]
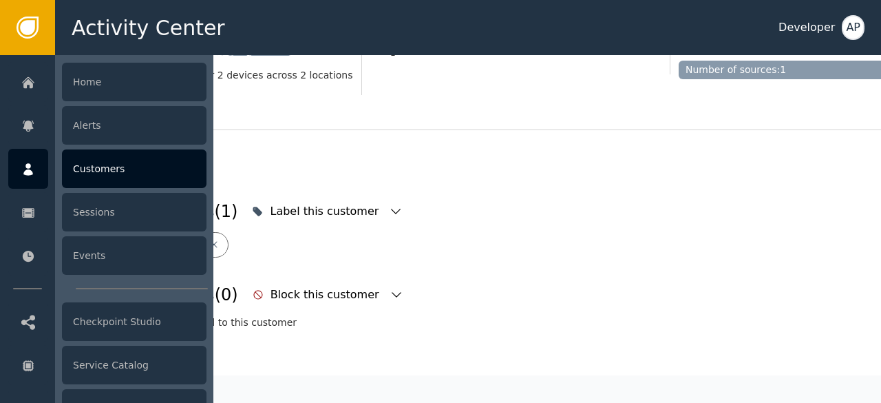
click at [84, 171] on div "Customers" at bounding box center [134, 168] width 145 height 39
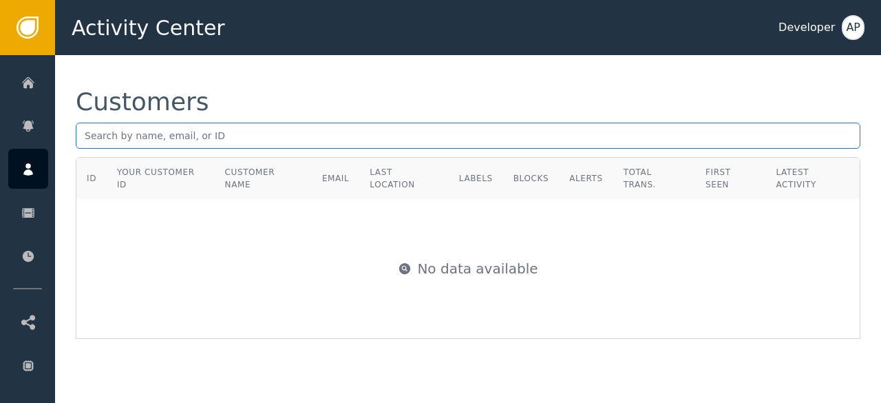
click at [90, 136] on input "text" at bounding box center [468, 136] width 785 height 26
paste input "[EMAIL_ADDRESS][PERSON_NAME][DOMAIN_NAME]"
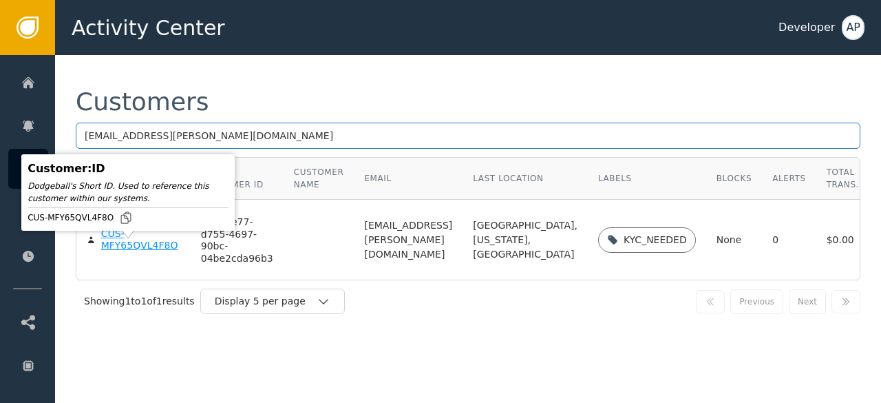
type input "[EMAIL_ADDRESS][PERSON_NAME][DOMAIN_NAME]"
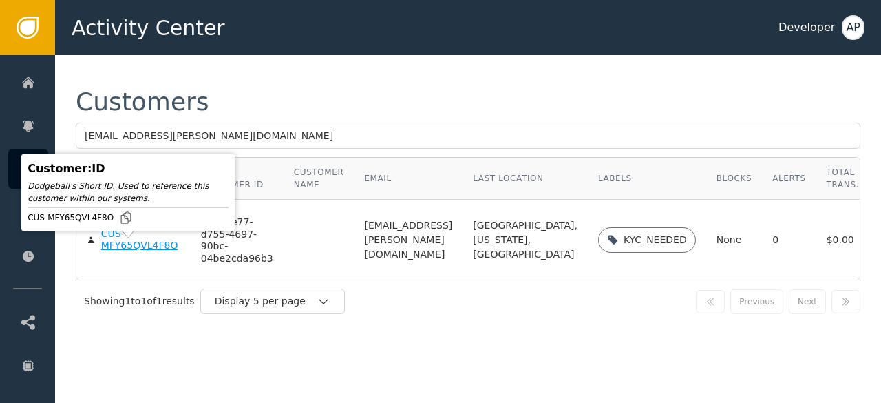
click at [112, 250] on div "CUS-MFY65QVL4F8O" at bounding box center [140, 240] width 79 height 24
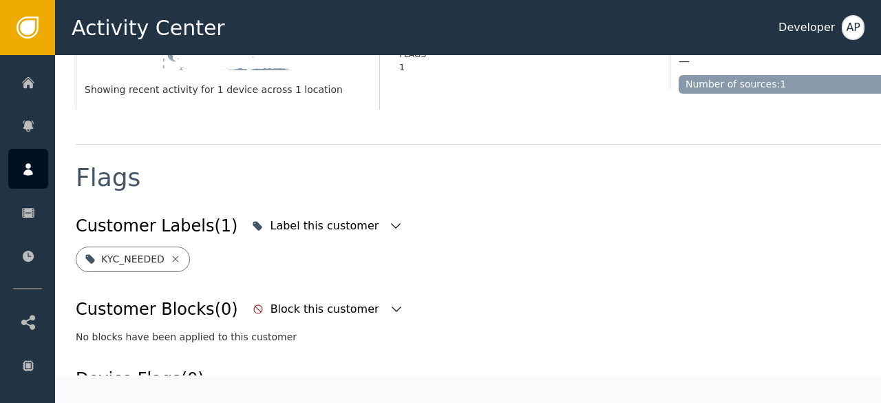
scroll to position [428, 0]
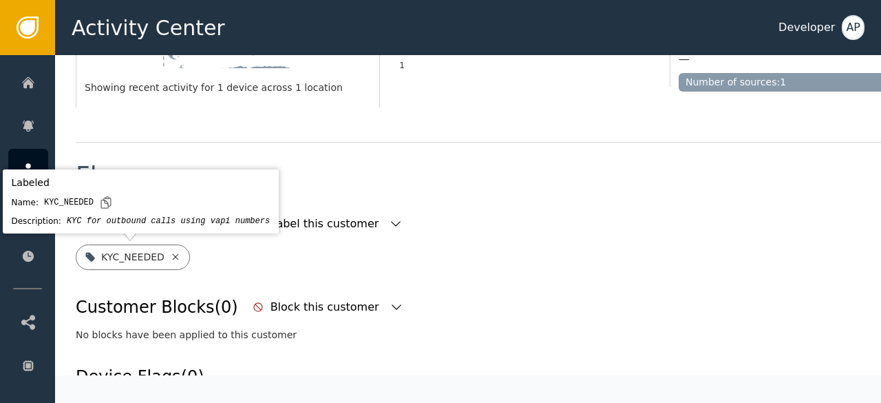
click at [170, 257] on icon at bounding box center [175, 256] width 11 height 11
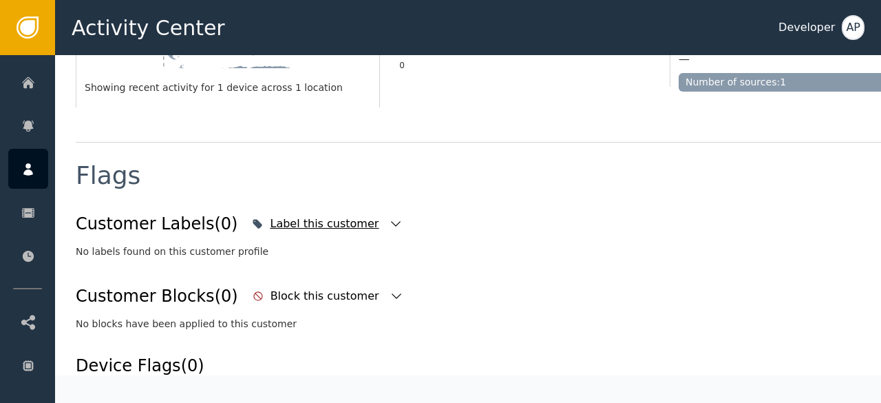
click at [389, 217] on icon "button" at bounding box center [396, 224] width 14 height 14
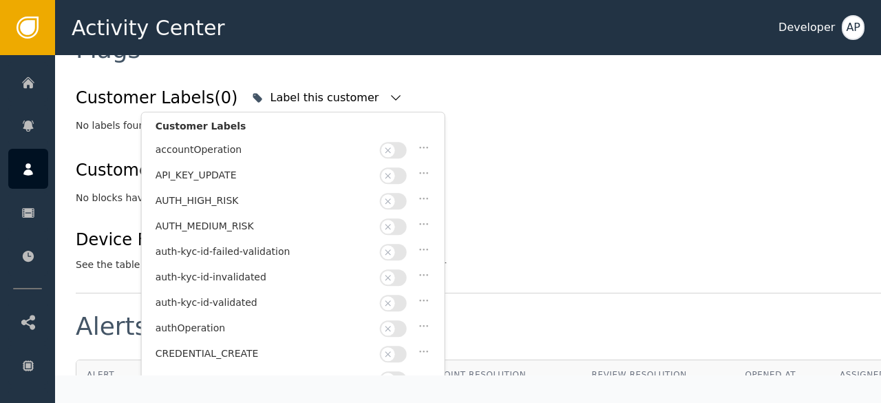
scroll to position [555, 0]
click at [403, 297] on button "button" at bounding box center [393, 302] width 27 height 17
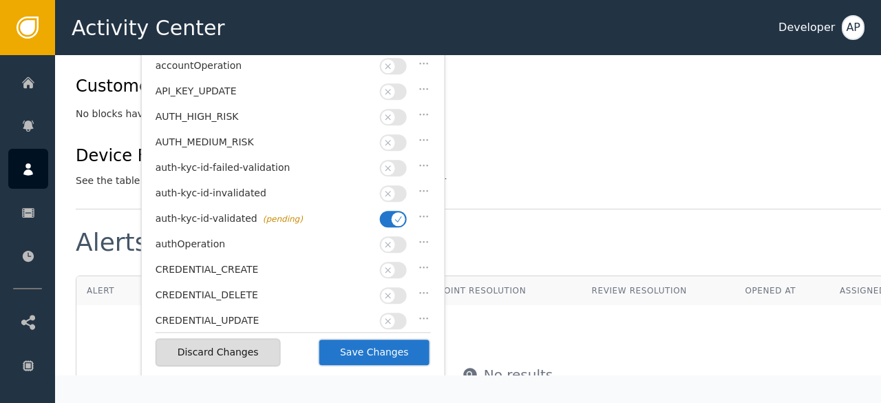
scroll to position [647, 0]
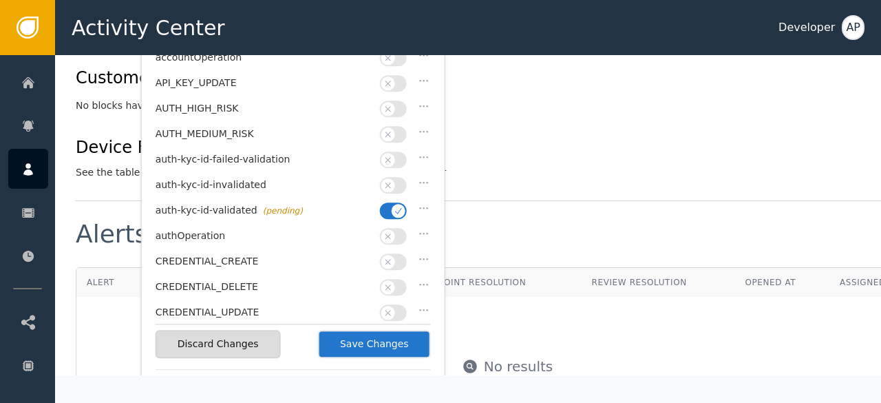
click at [395, 345] on button "Save Changes" at bounding box center [374, 344] width 113 height 28
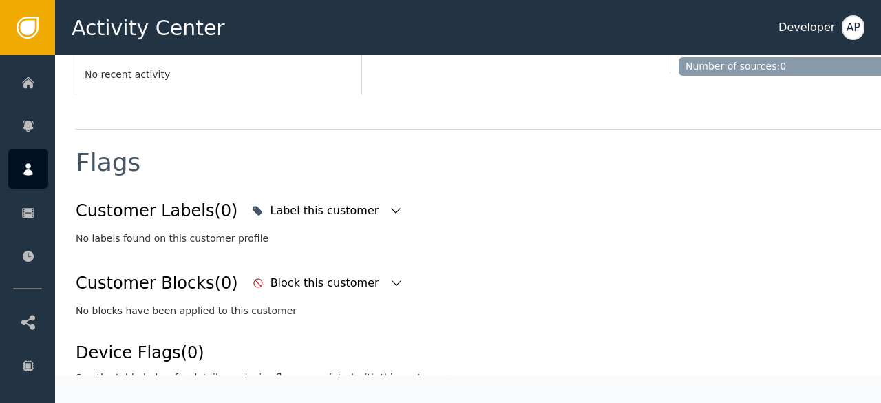
scroll to position [441, 0]
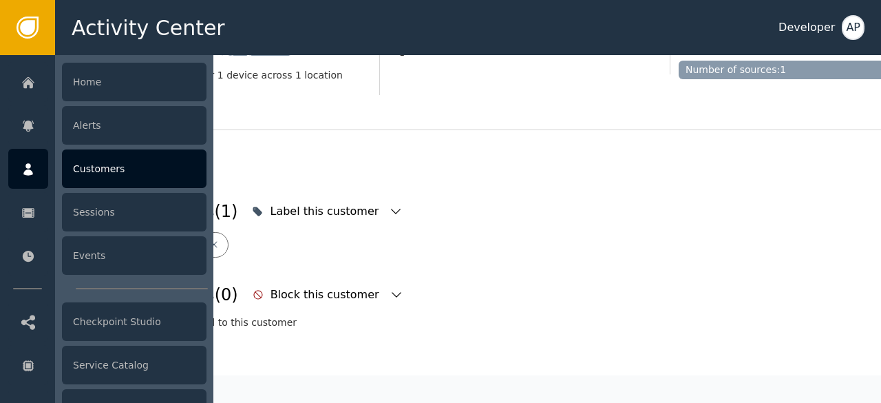
click at [74, 168] on div "Customers" at bounding box center [134, 168] width 145 height 39
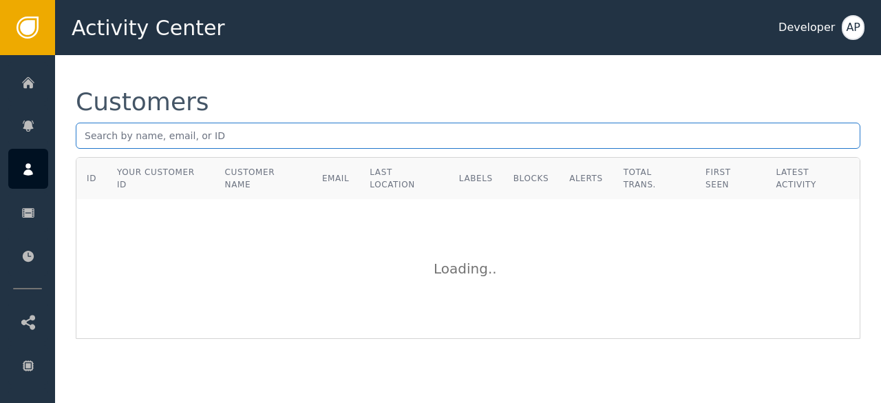
click at [86, 134] on input "text" at bounding box center [468, 136] width 785 height 26
paste input "[PERSON_NAME][EMAIL_ADDRESS][DOMAIN_NAME]"
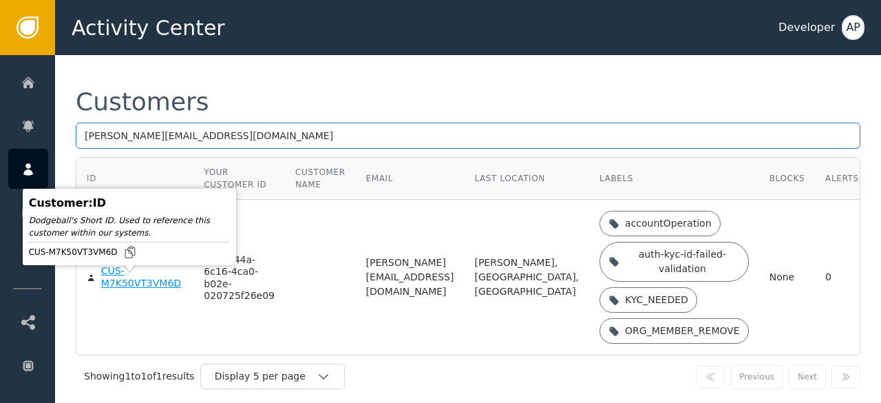
type input "[PERSON_NAME][EMAIL_ADDRESS][DOMAIN_NAME]"
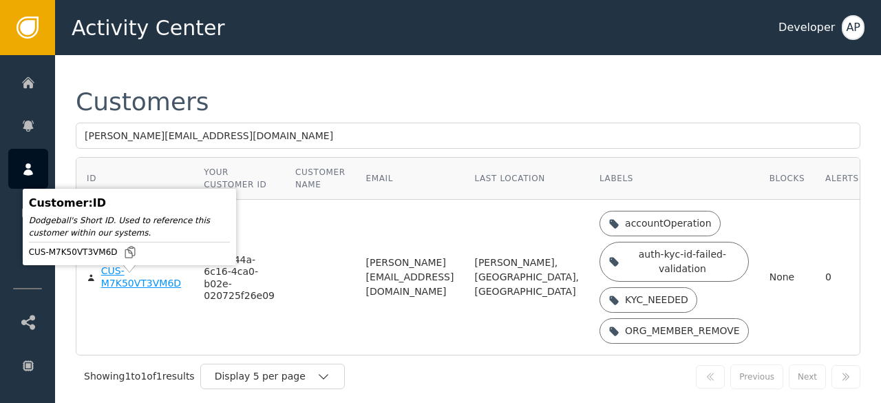
click at [124, 286] on div "CUS-M7K50VT3VM6D" at bounding box center [142, 277] width 83 height 24
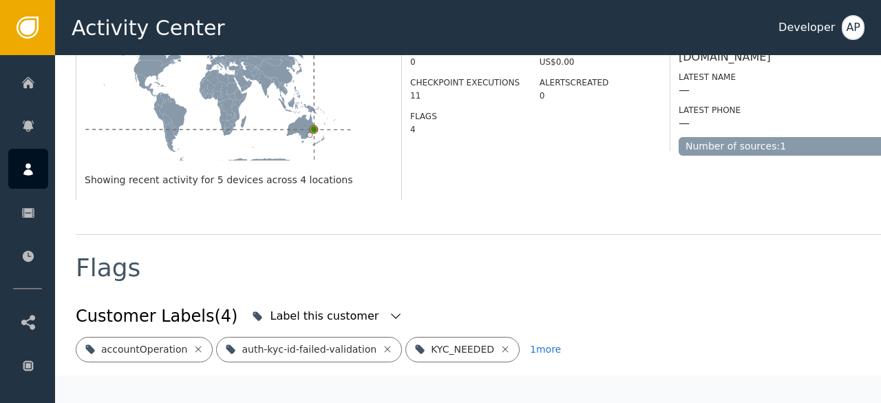
scroll to position [421, 0]
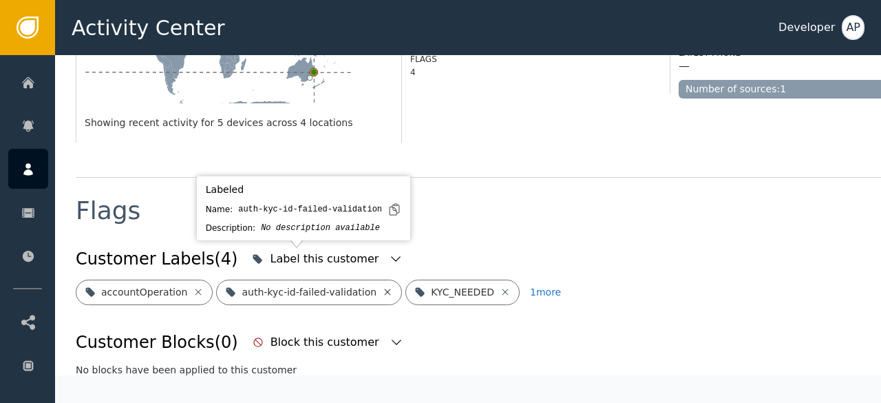
click at [382, 286] on icon at bounding box center [387, 291] width 11 height 11
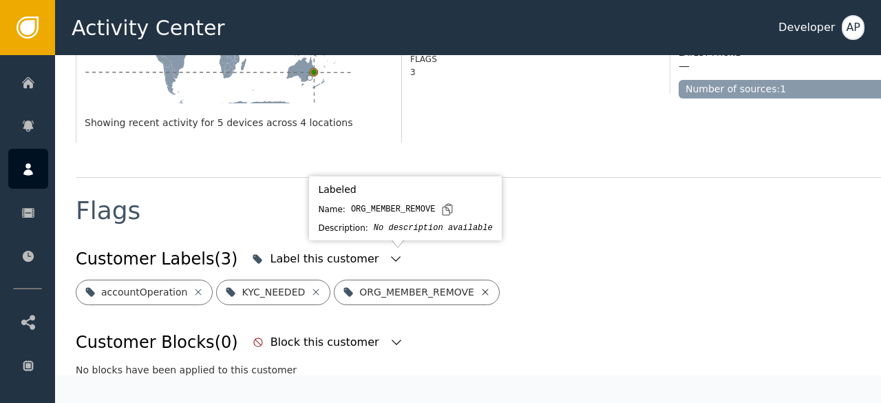
click at [480, 286] on icon at bounding box center [485, 291] width 11 height 11
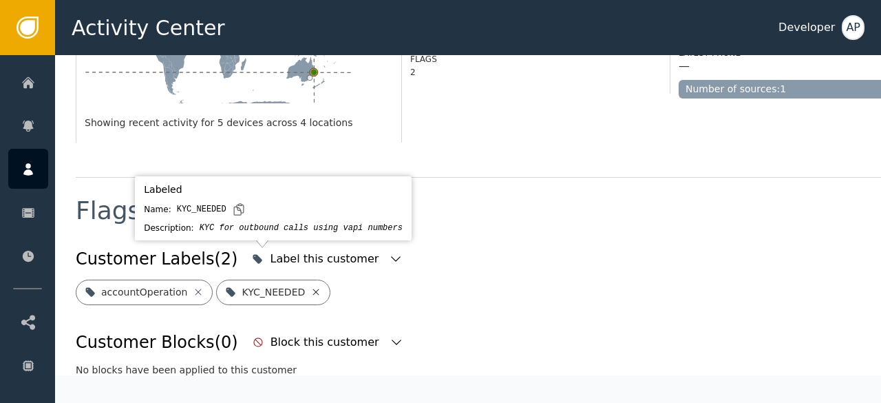
click at [311, 286] on icon at bounding box center [316, 291] width 11 height 11
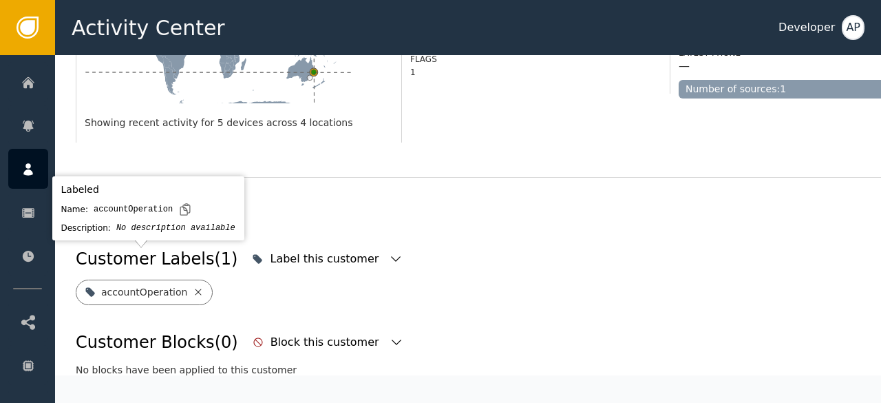
click at [193, 286] on icon at bounding box center [198, 291] width 11 height 11
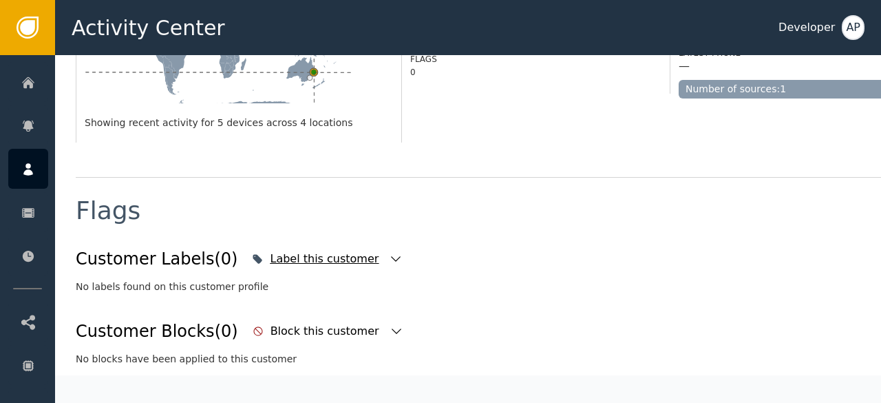
click at [389, 252] on icon "button" at bounding box center [396, 259] width 14 height 14
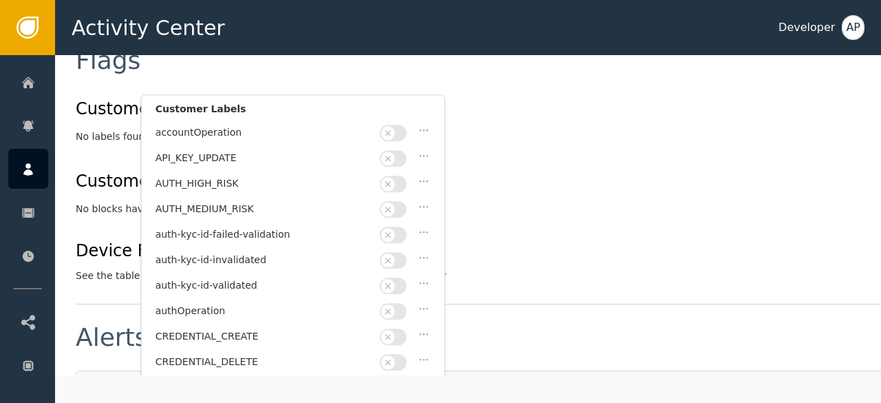
scroll to position [33, 0]
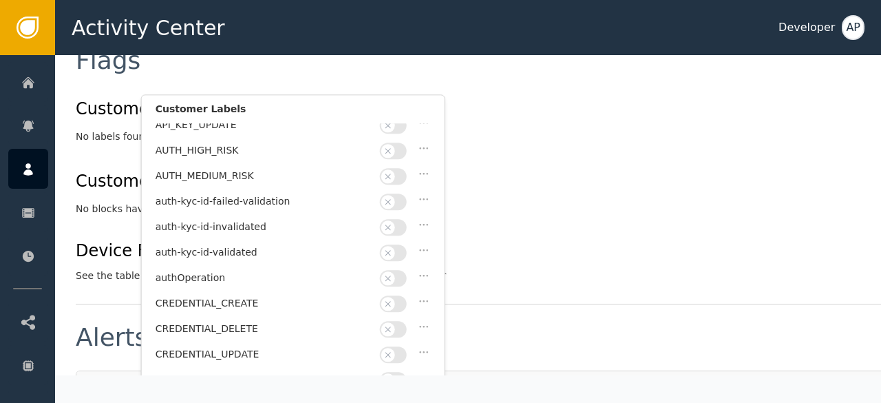
click at [405, 246] on button "button" at bounding box center [393, 252] width 27 height 17
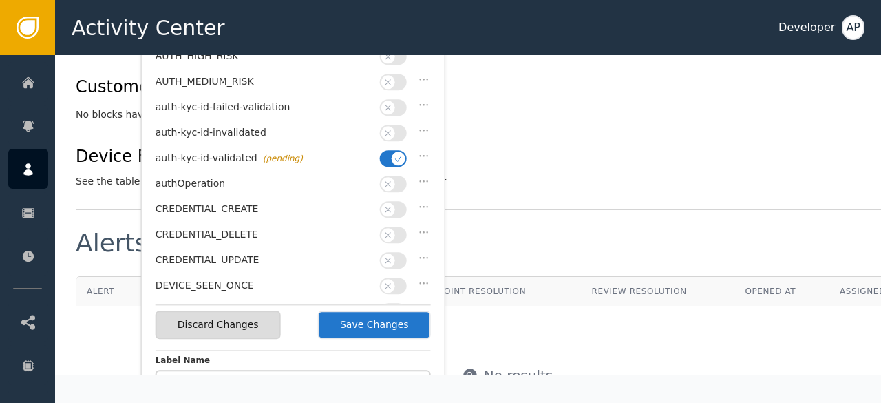
scroll to position [669, 0]
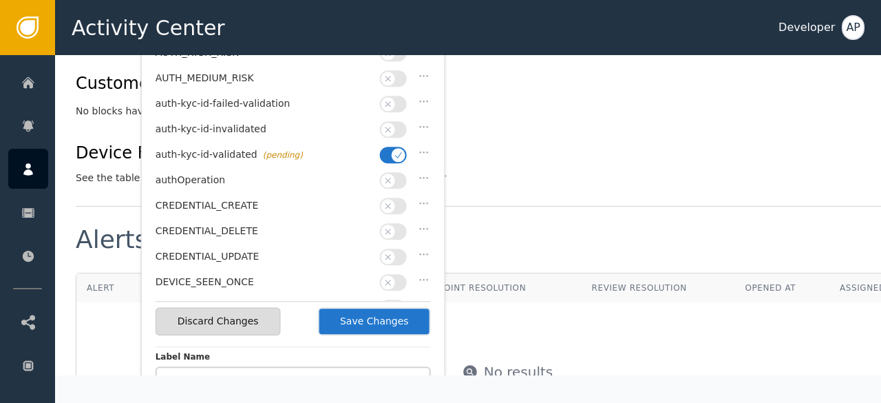
click at [375, 319] on button "Save Changes" at bounding box center [374, 321] width 113 height 28
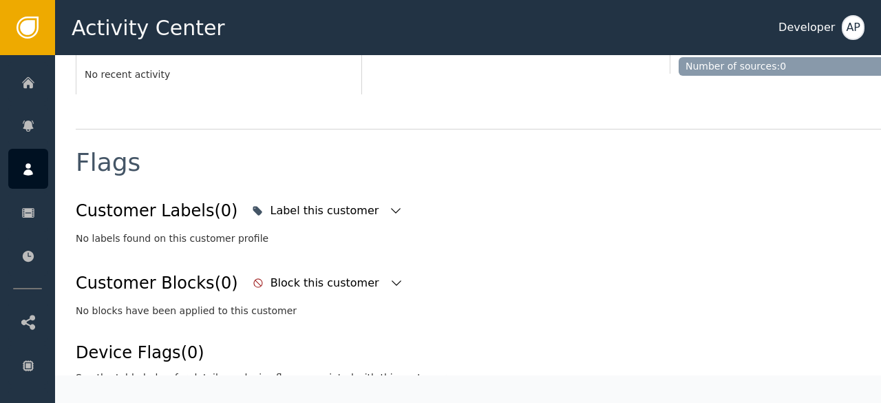
scroll to position [441, 0]
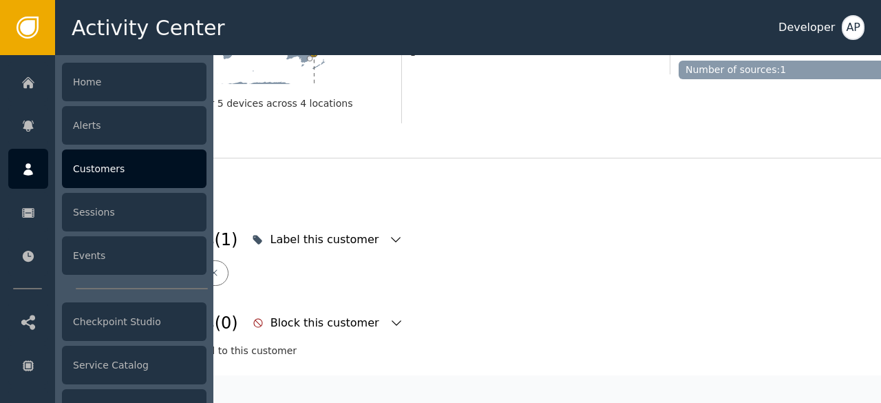
click at [86, 171] on div "Customers" at bounding box center [134, 168] width 145 height 39
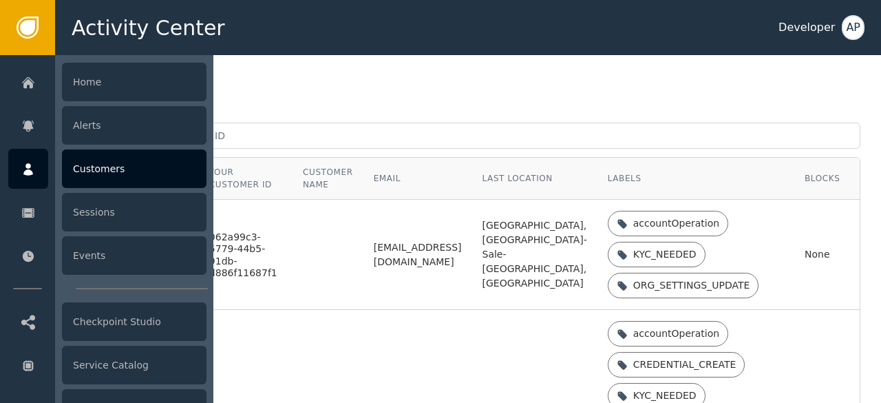
click at [116, 160] on div "Customers" at bounding box center [134, 168] width 145 height 39
click at [91, 166] on div "Customers" at bounding box center [134, 168] width 145 height 39
click at [94, 173] on div "Customers" at bounding box center [134, 168] width 145 height 39
click at [222, 109] on div "Home Alerts Customers Sessions Events Checkpoint Studio Service Catalog Allow/D…" at bounding box center [113, 229] width 227 height 348
